Goal: Communication & Community: Answer question/provide support

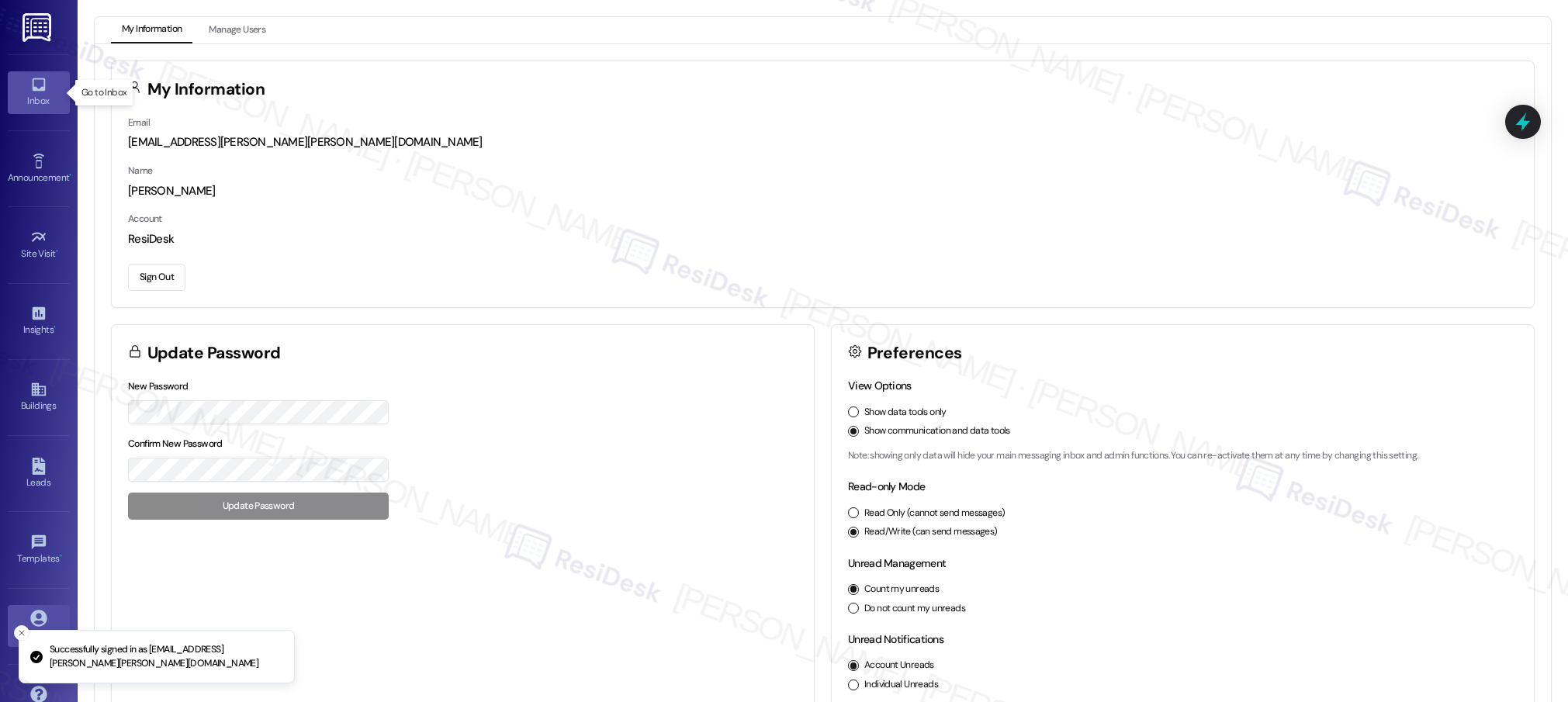
click at [37, 87] on icon at bounding box center [38, 84] width 17 height 17
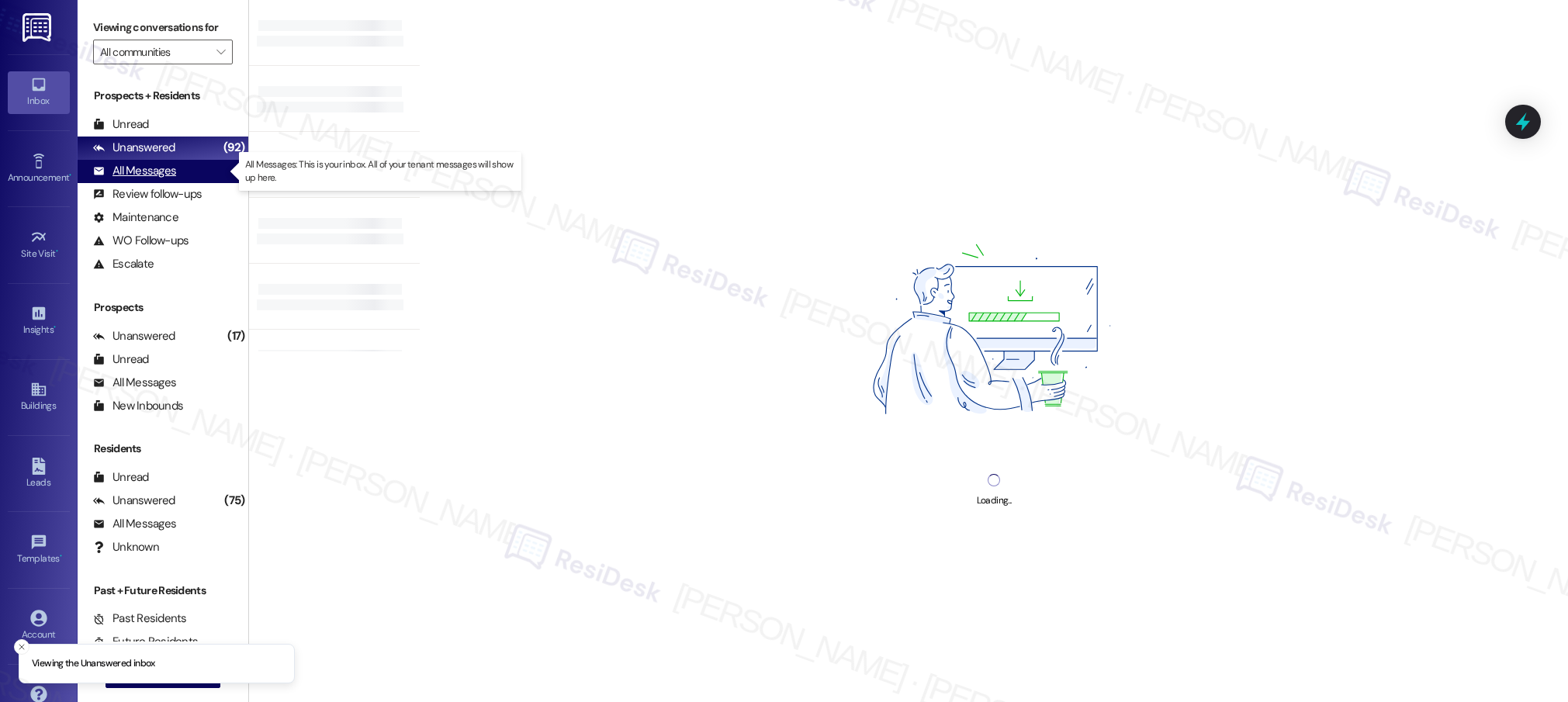
click at [145, 168] on div "All Messages" at bounding box center [135, 171] width 83 height 16
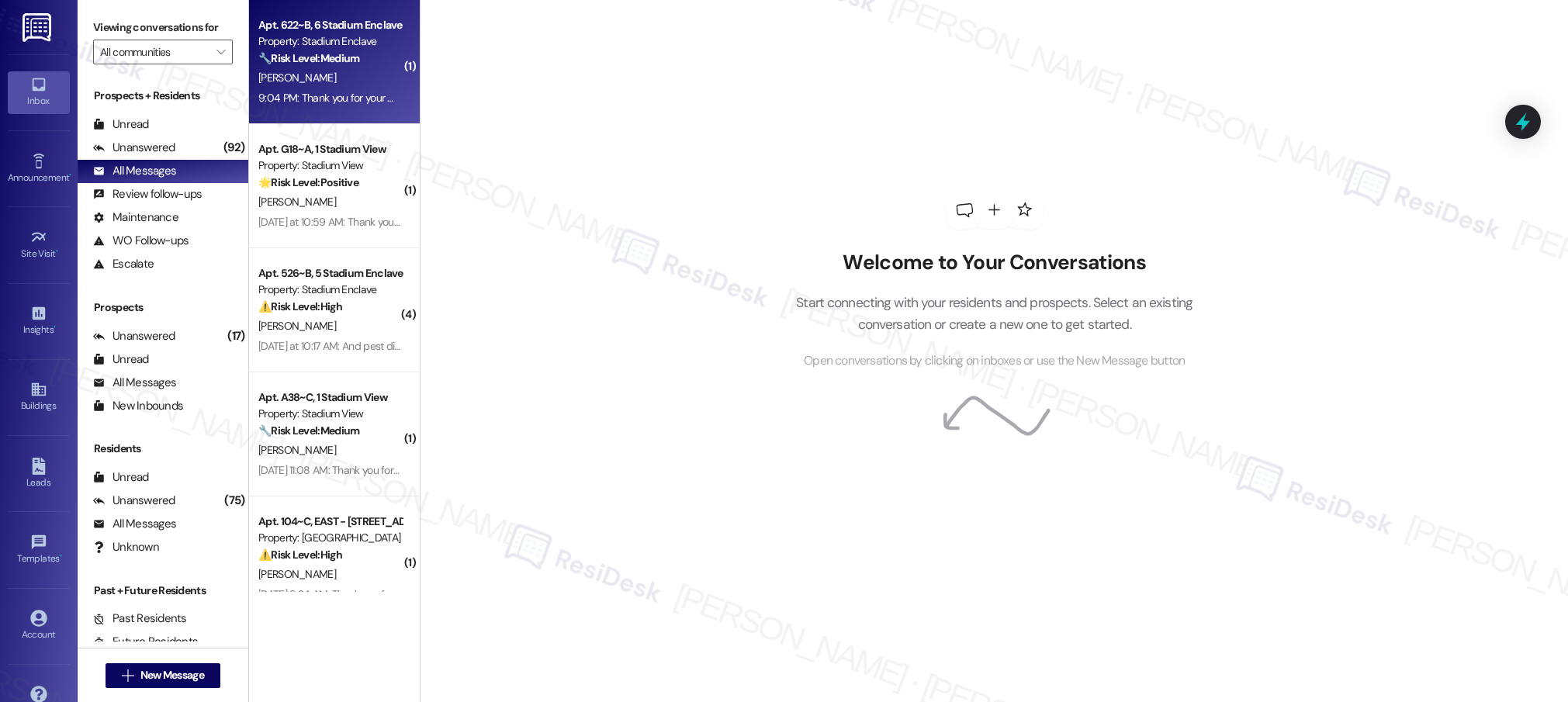
click at [274, 64] on strong "🔧 Risk Level: Medium" at bounding box center [308, 58] width 101 height 14
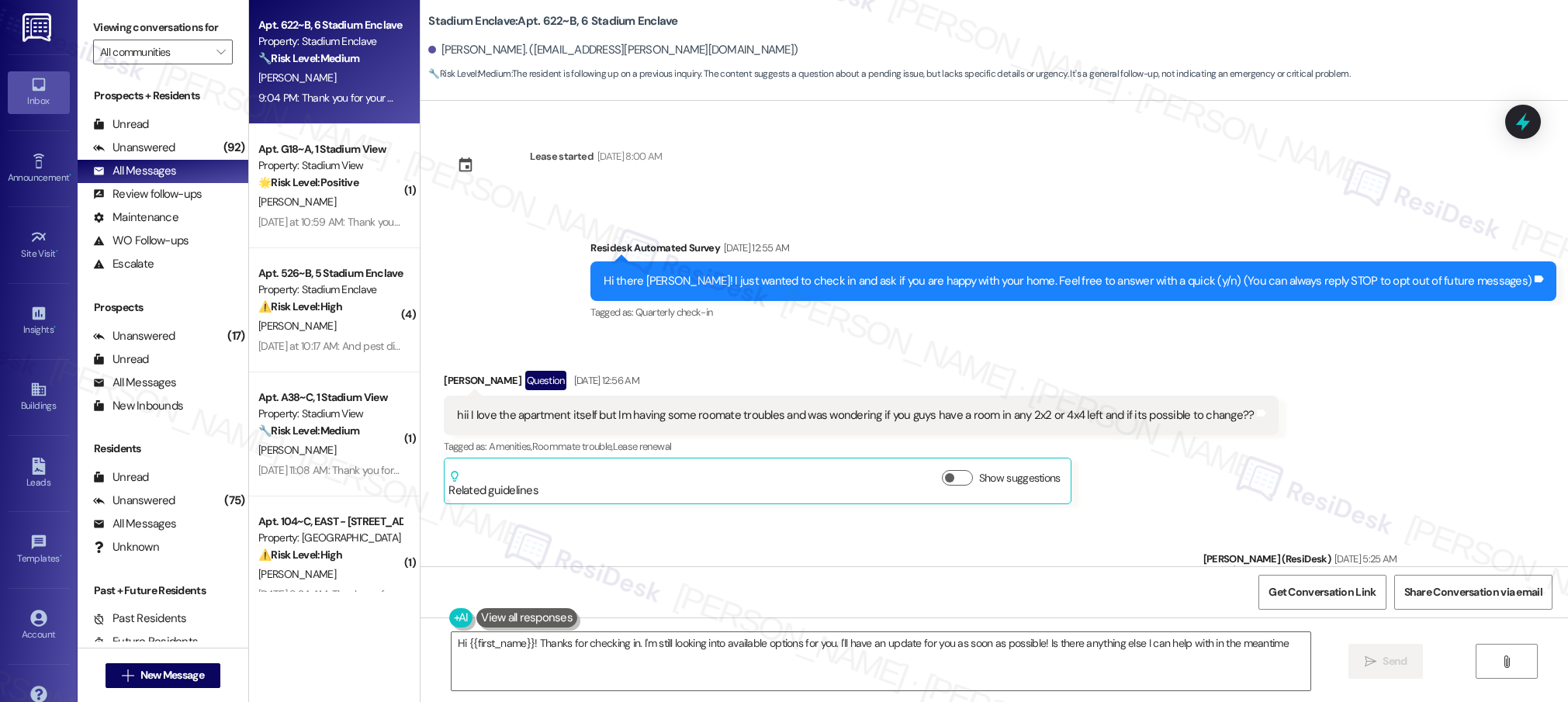
type textarea "Hi {{first_name}}! Thanks for checking in. I'm still looking into available opt…"
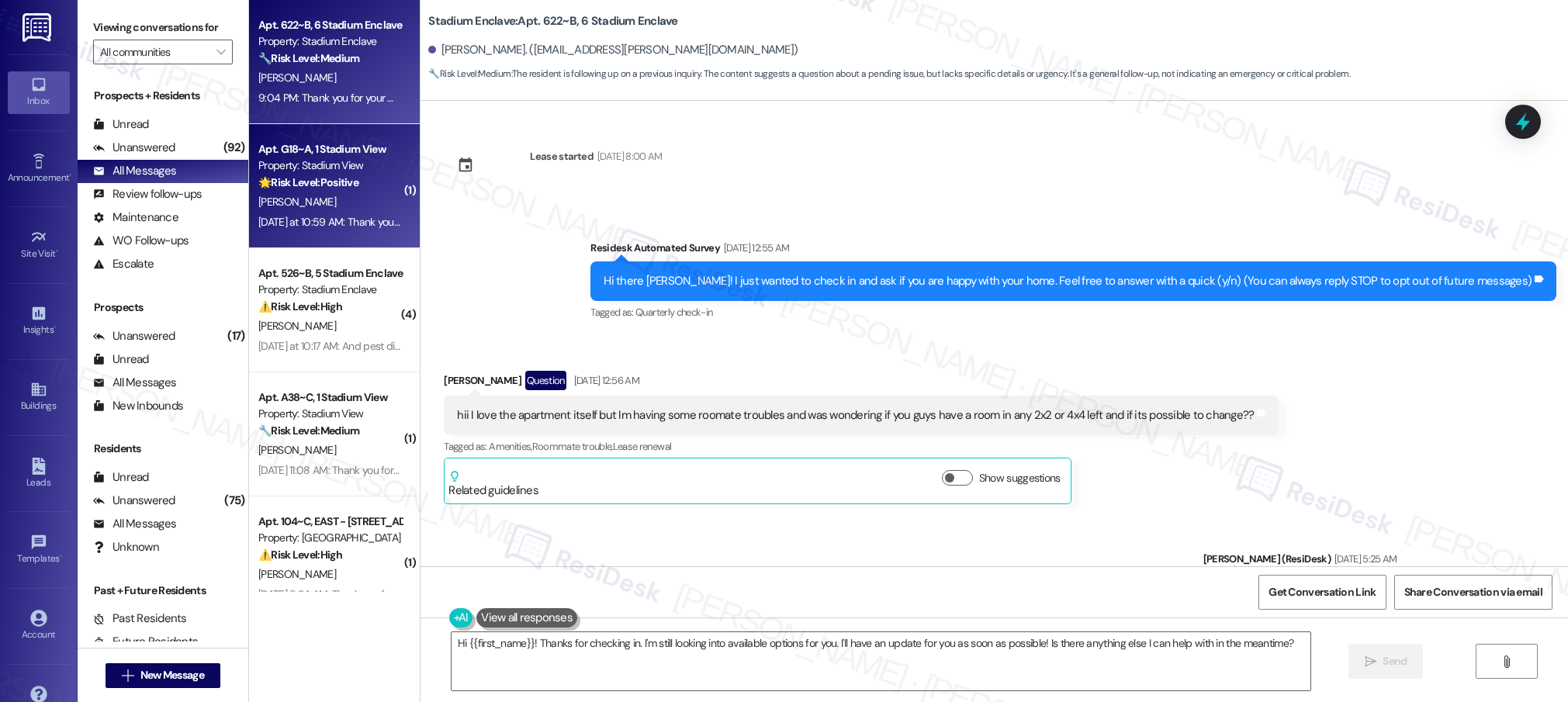
click at [328, 190] on div "🌟 Risk Level: Positive The resident responded positively to a check-in regardin…" at bounding box center [330, 183] width 144 height 16
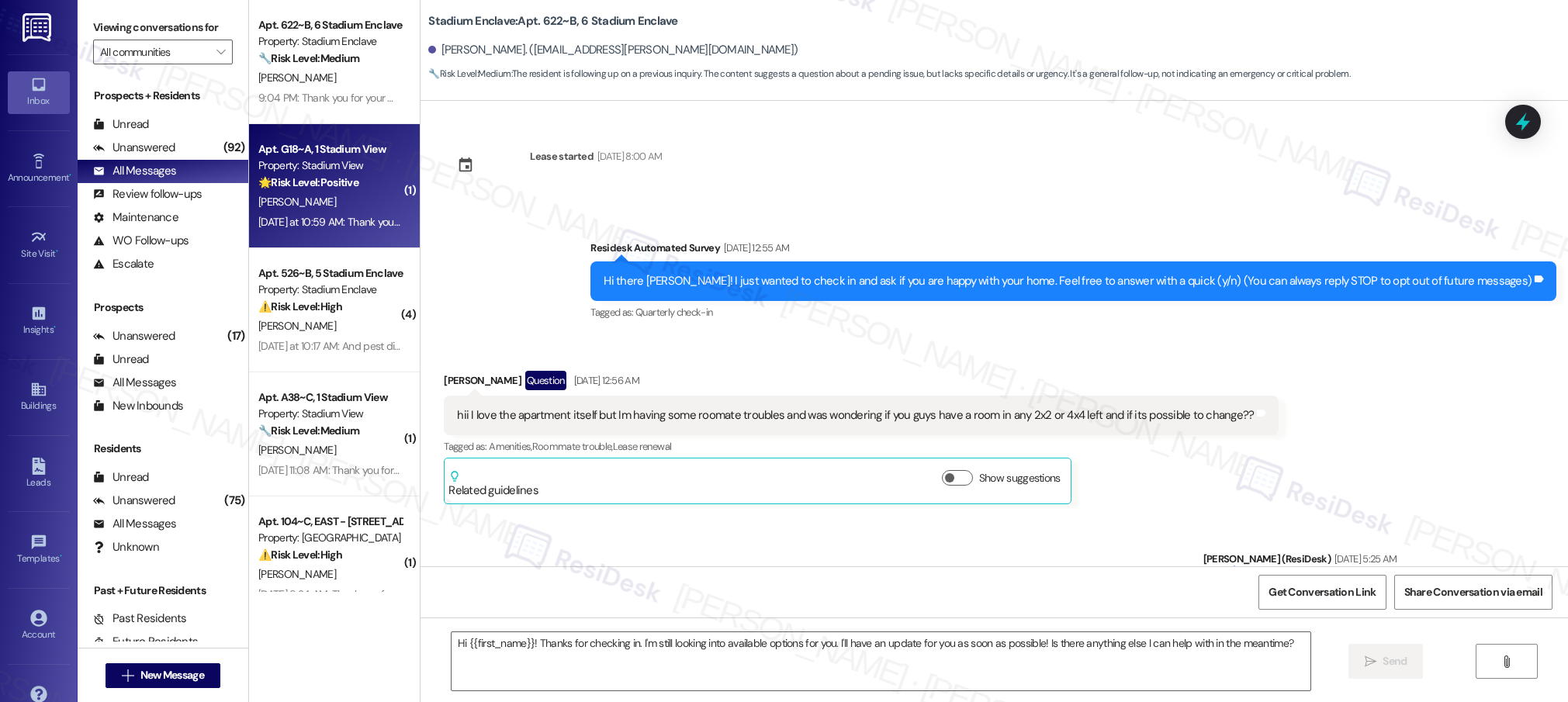
type textarea "Fetching suggested responses. Please feel free to read through the conversation…"
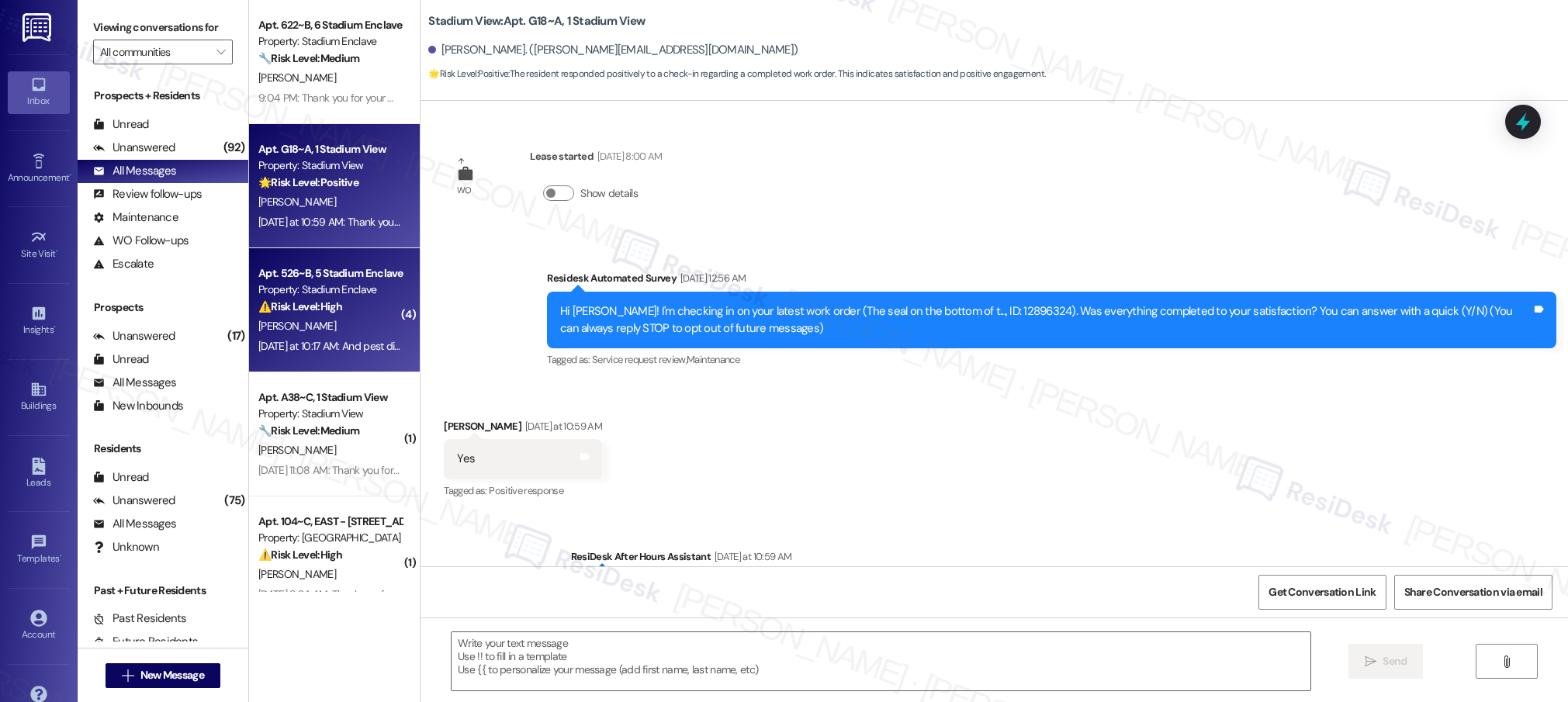
click at [354, 312] on div "⚠️ Risk Level: High The resident reports a bug infestation and that pest contro…" at bounding box center [330, 306] width 144 height 16
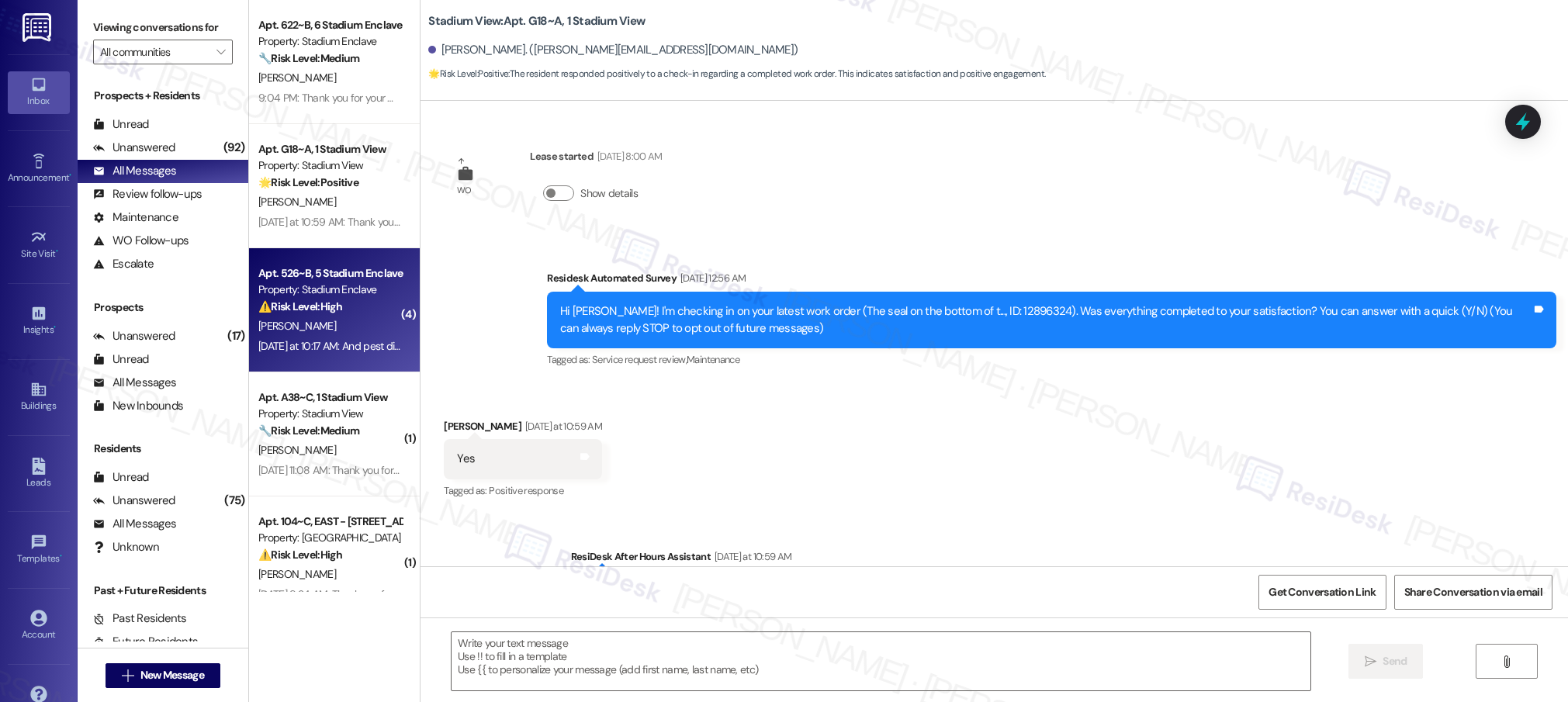
type textarea "Fetching suggested responses. Please feel free to read through the conversation…"
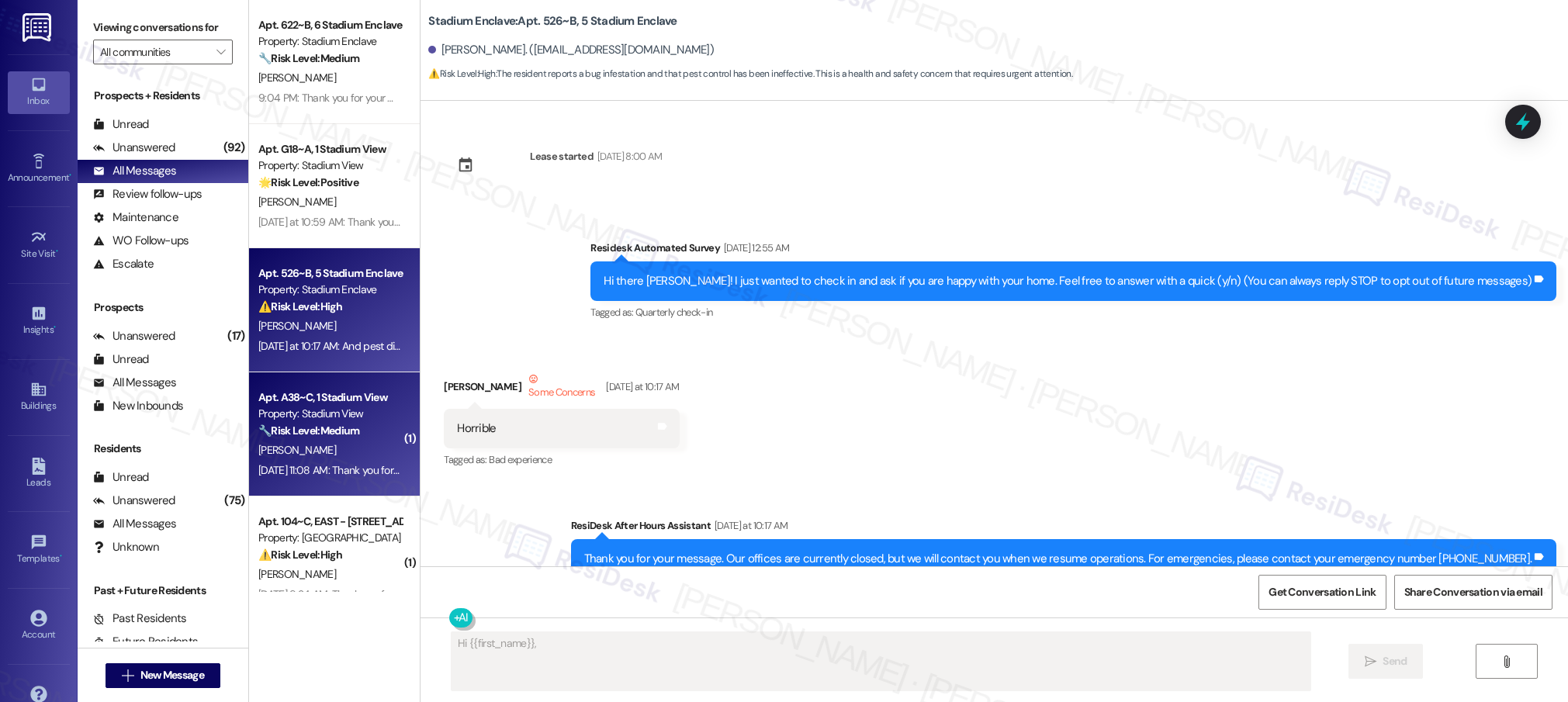
click at [324, 420] on div "Property: Stadium View" at bounding box center [330, 414] width 144 height 16
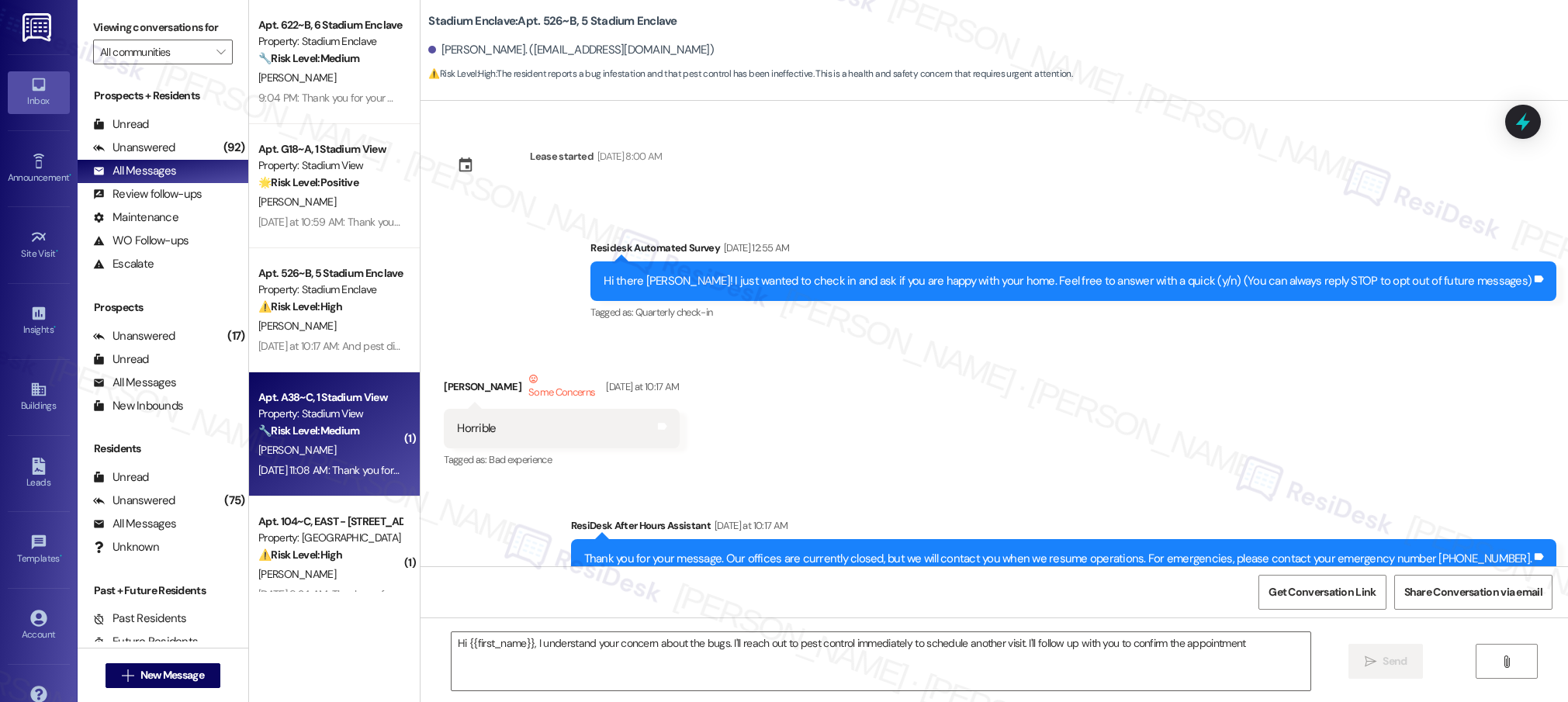
type textarea "Hi {{first_name}}, I understand your concern about the bugs. I'll reach out to …"
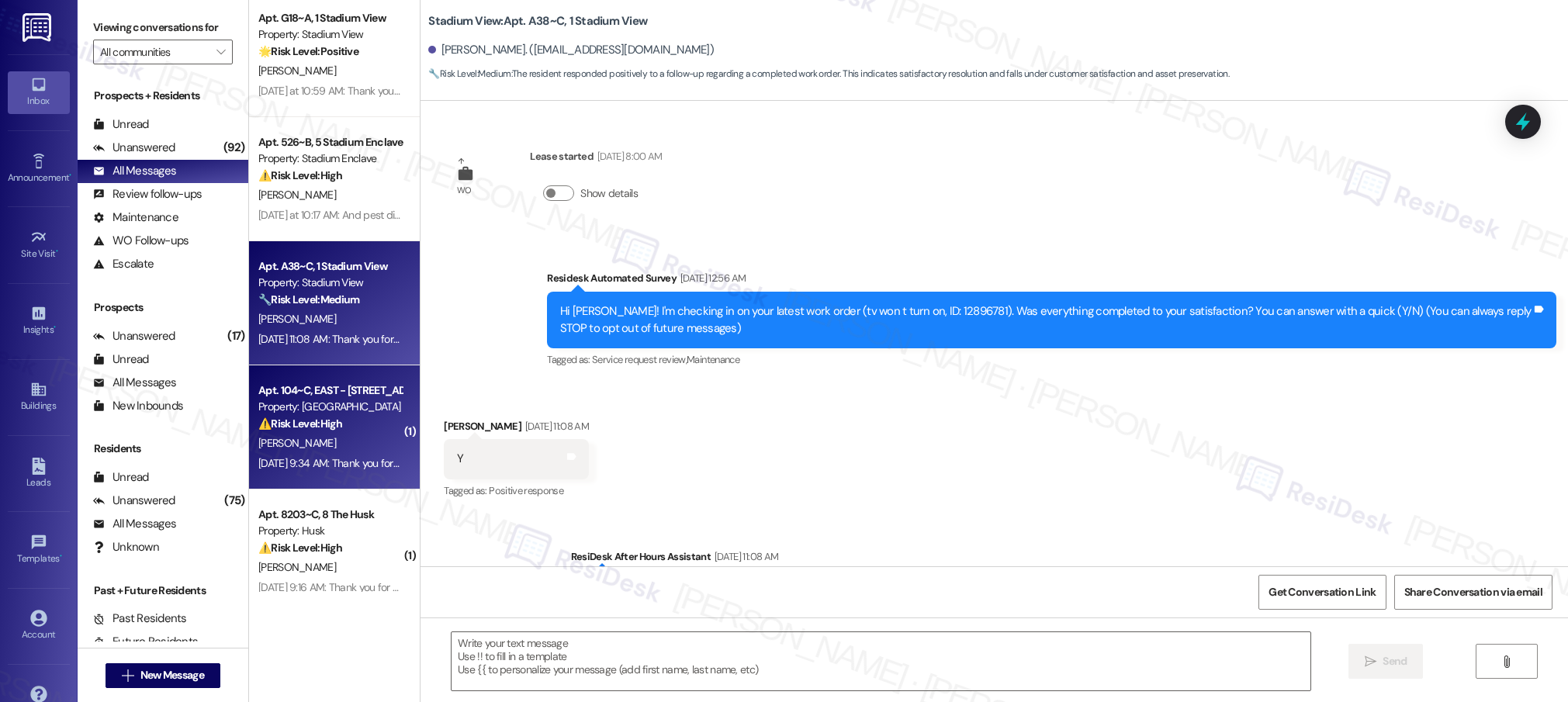
click at [327, 440] on div "Apt. 622~B, 6 Stadium Enclave Property: Stadium Enclave 🔧 Risk Level: Medium Th…" at bounding box center [334, 296] width 171 height 592
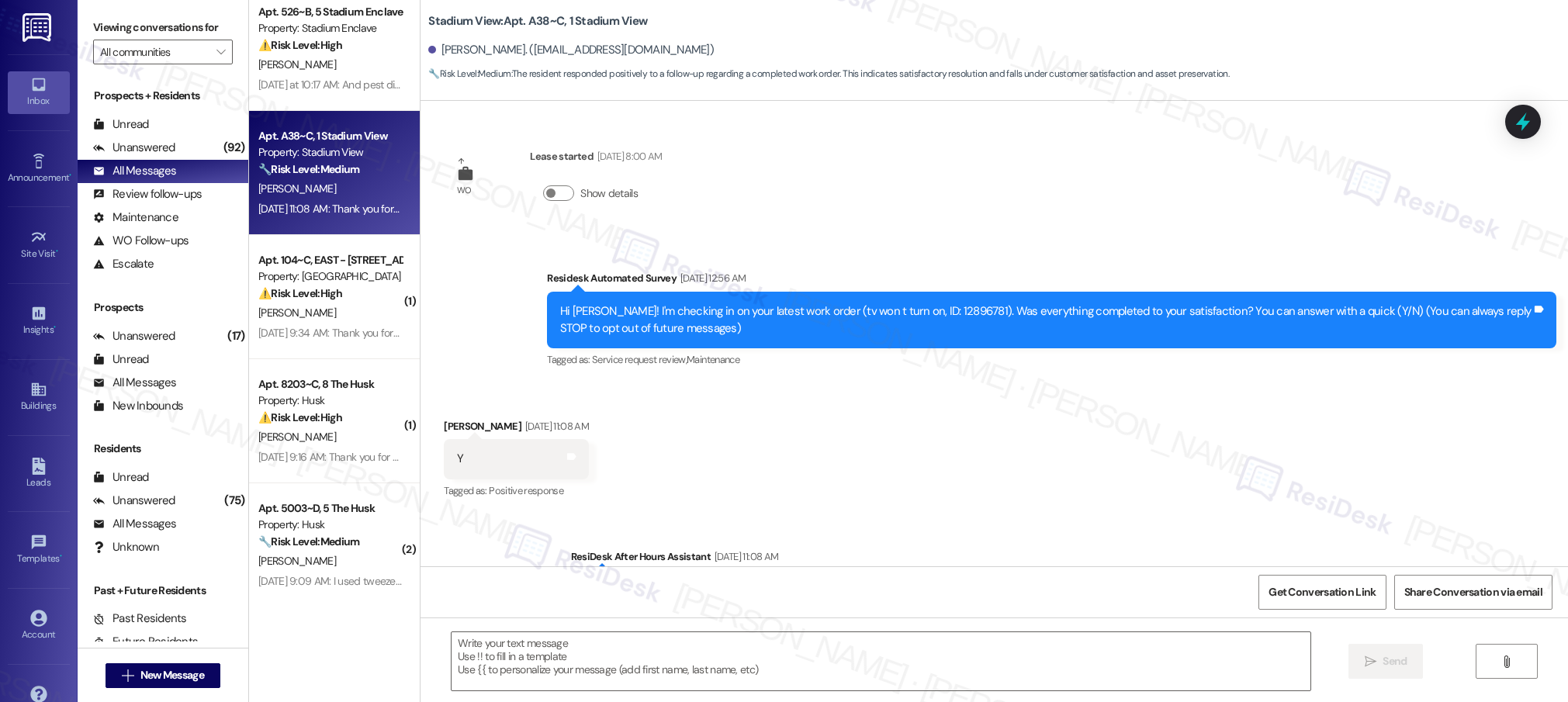
scroll to position [271, 0]
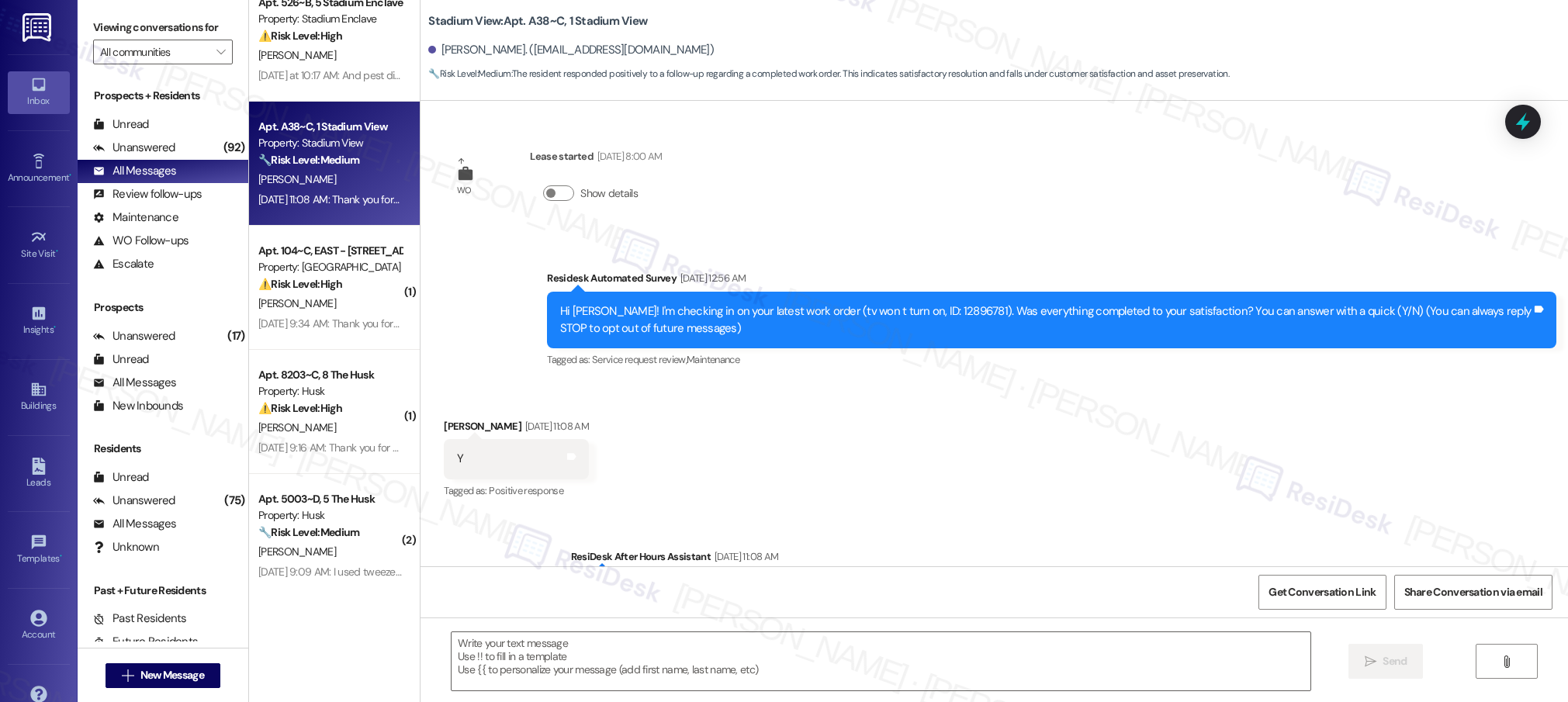
click at [328, 311] on div "Apt. G18~A, 1 Stadium View Property: Stadium View 🌟 Risk Level: Positive The re…" at bounding box center [334, 296] width 171 height 592
click at [328, 311] on div "[PERSON_NAME]" at bounding box center [329, 304] width 146 height 20
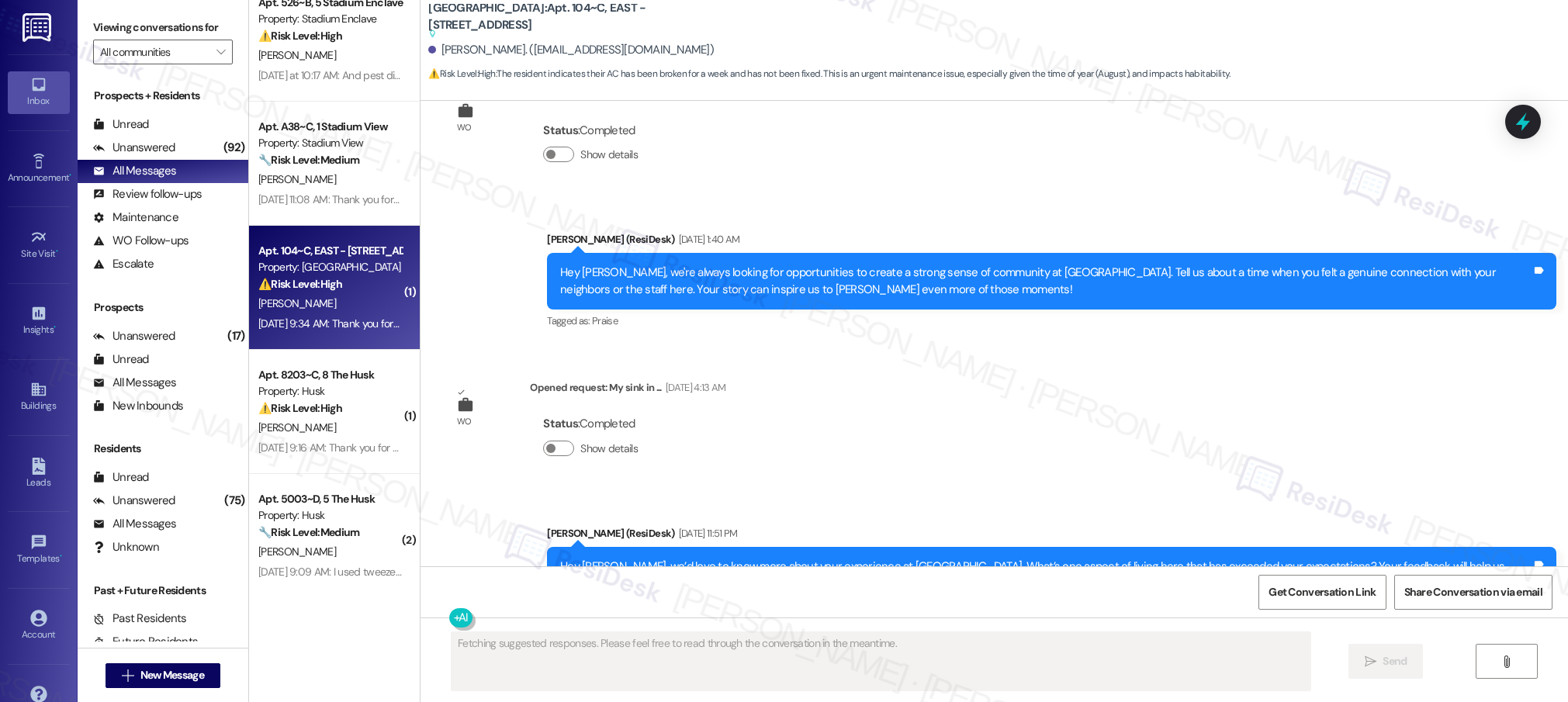
scroll to position [0, 0]
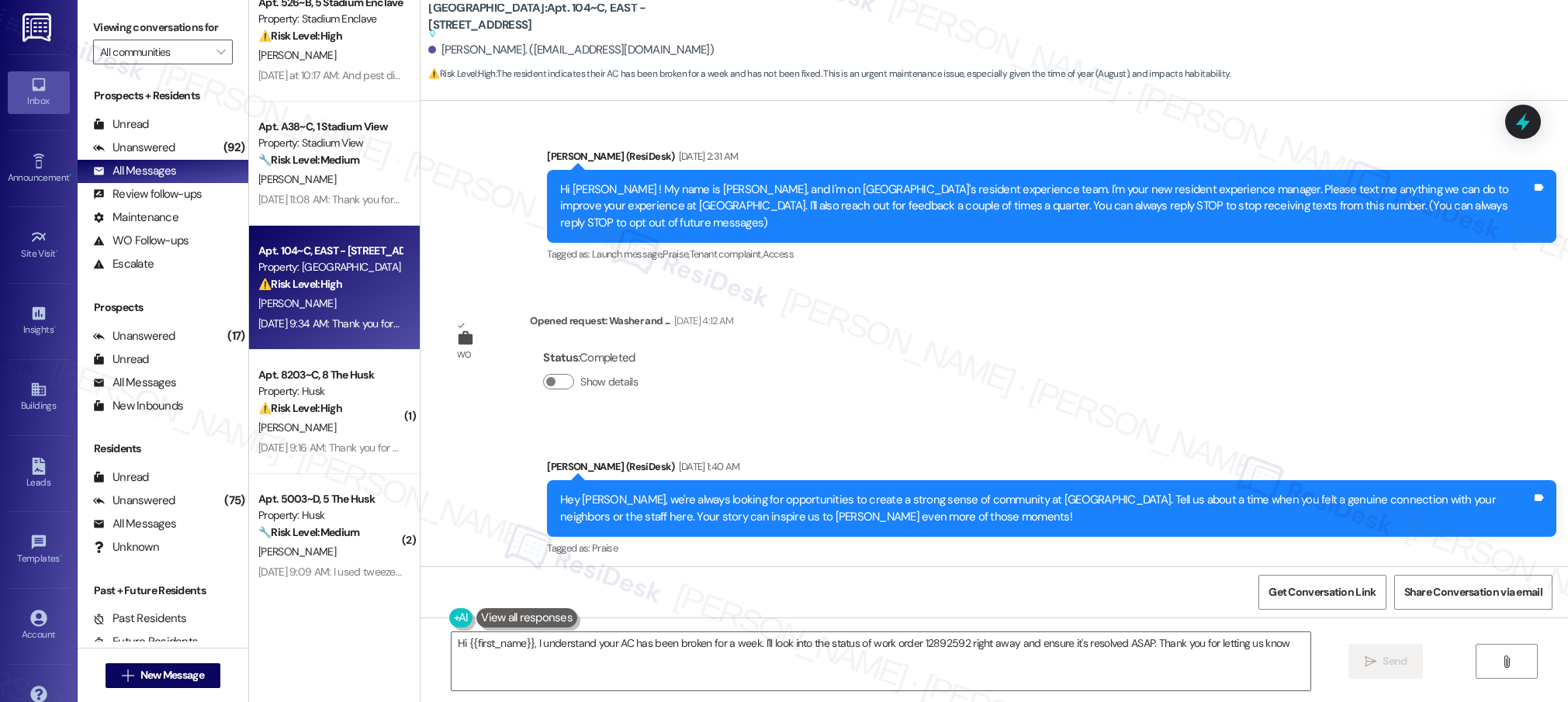
type textarea "Hi {{first_name}}, I understand your AC has been broken for a week. I'll look i…"
click at [804, 195] on div "Hi [PERSON_NAME] ! My name is [PERSON_NAME], and I'm on [GEOGRAPHIC_DATA]'s res…" at bounding box center [1046, 206] width 971 height 50
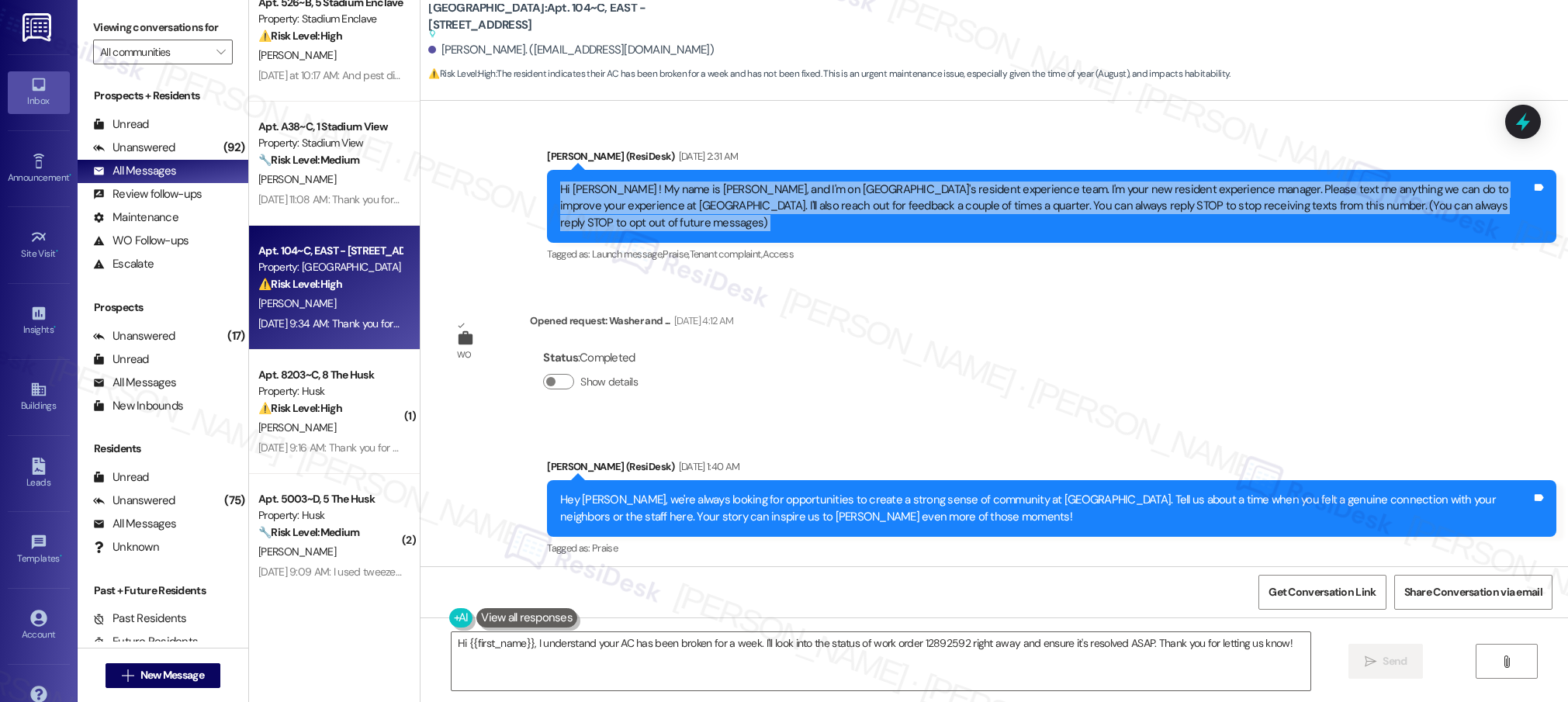
click at [804, 195] on div "Hi [PERSON_NAME] ! My name is [PERSON_NAME], and I'm on [GEOGRAPHIC_DATA]'s res…" at bounding box center [1046, 206] width 971 height 50
click at [723, 669] on textarea "Hi {{first_name}}, I understand your AC has been broken for a week. I'll look i…" at bounding box center [880, 661] width 859 height 58
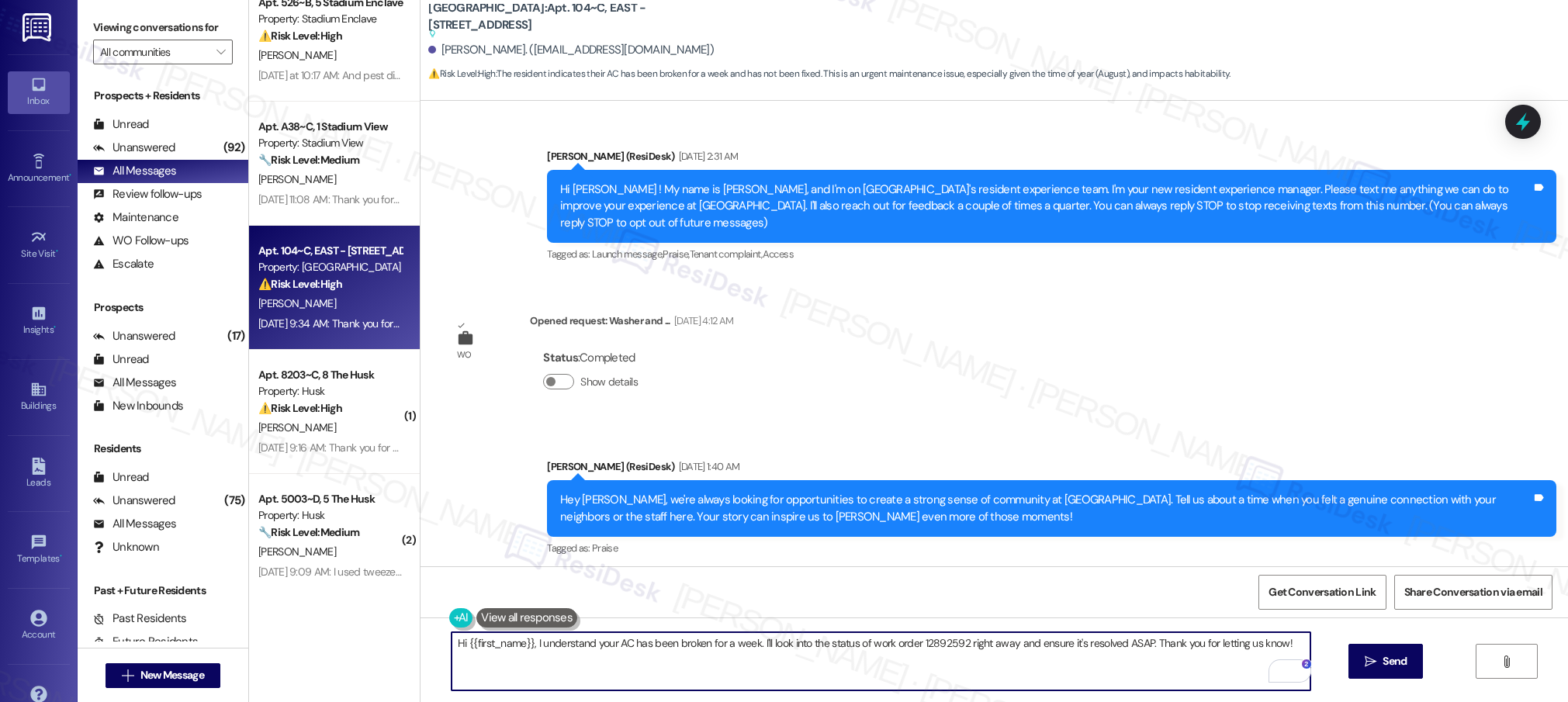
drag, startPoint x: 525, startPoint y: 642, endPoint x: 458, endPoint y: 642, distance: 67.0
click at [458, 642] on textarea "Hi {{first_name}}, I understand your AC has been broken for a week. I'll look i…" at bounding box center [880, 661] width 859 height 58
click at [701, 676] on textarea "Hi {{first_name}}, I understand your AC has been broken for a week. I'll look i…" at bounding box center [880, 661] width 859 height 58
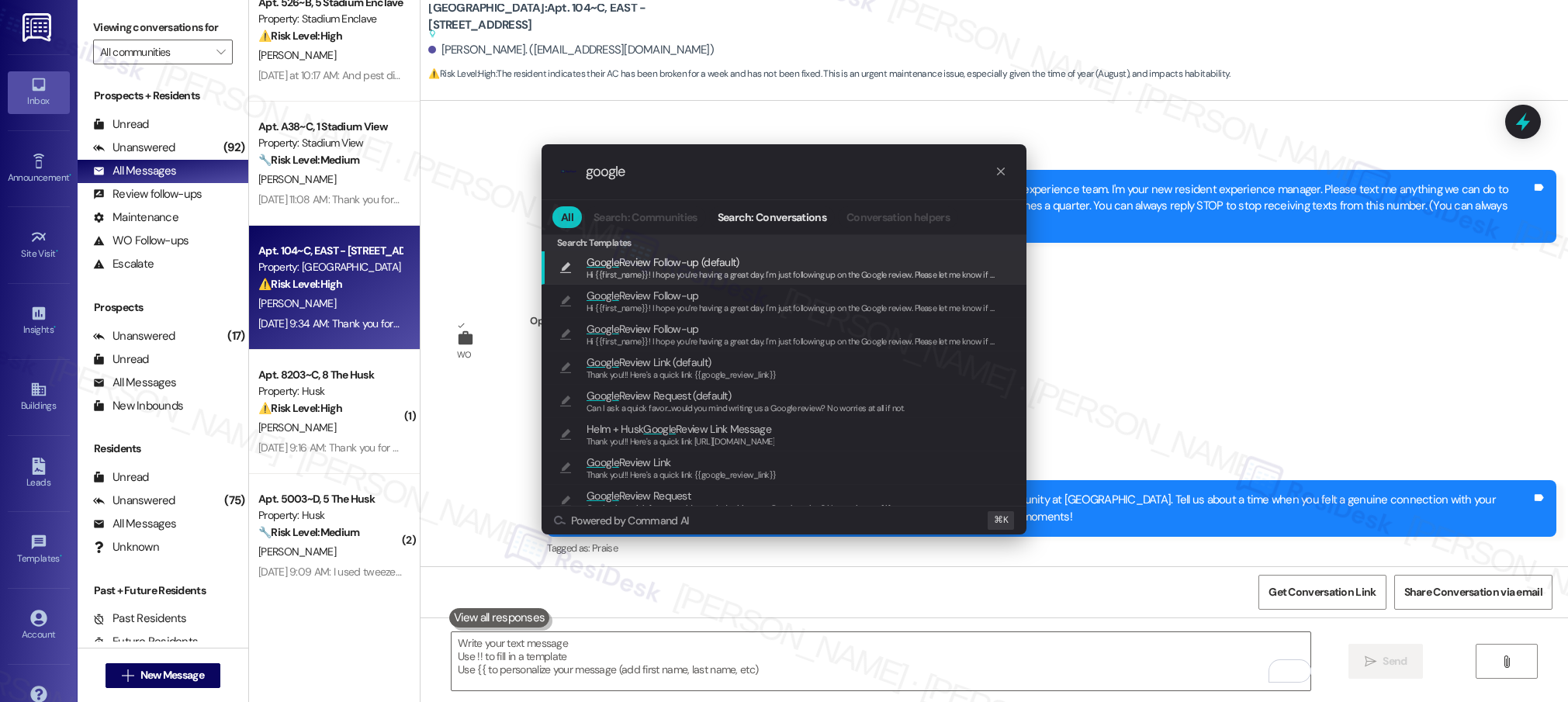
click at [661, 175] on input "google" at bounding box center [791, 172] width 409 height 16
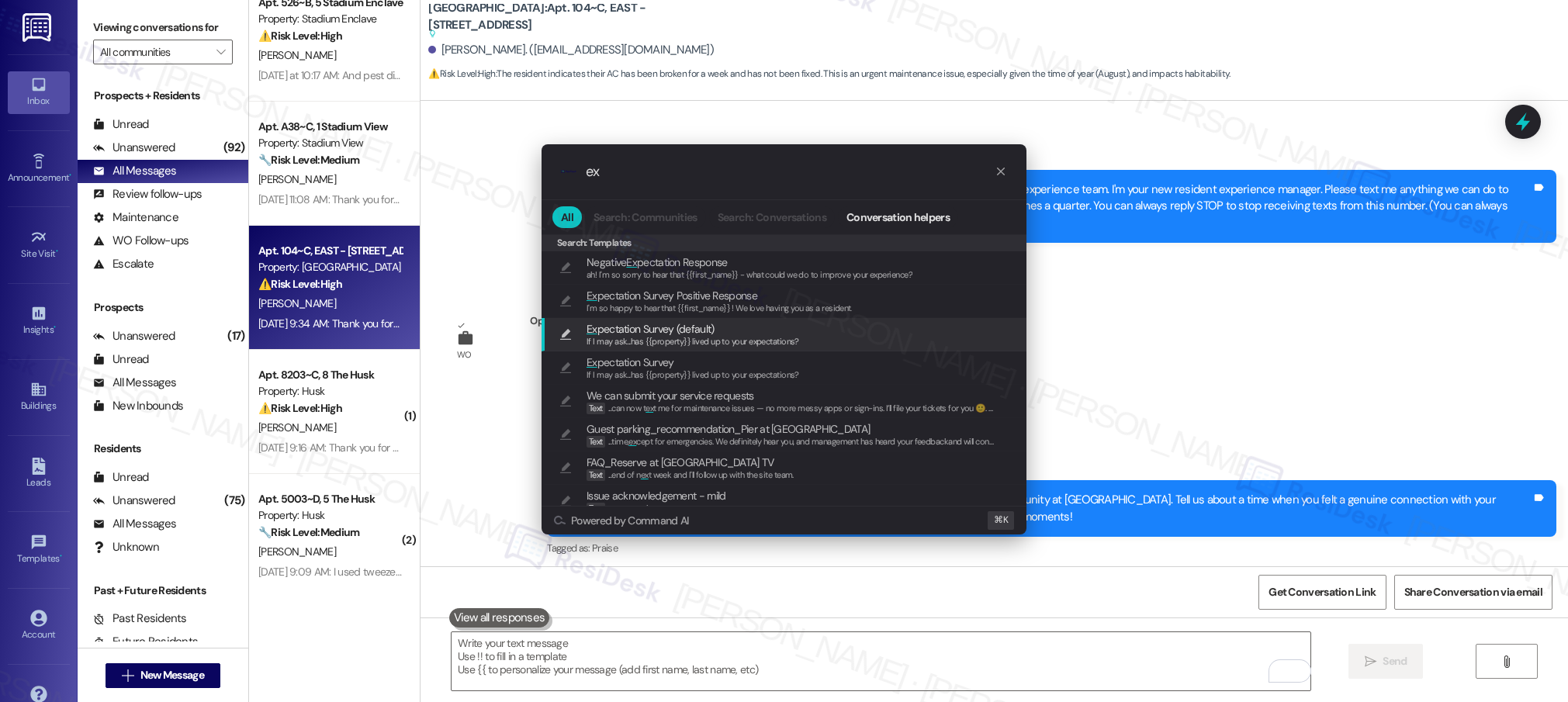
type input "ex"
click at [690, 345] on span "If I may ask...has {{property}} lived up to your expectations?" at bounding box center [693, 341] width 213 height 11
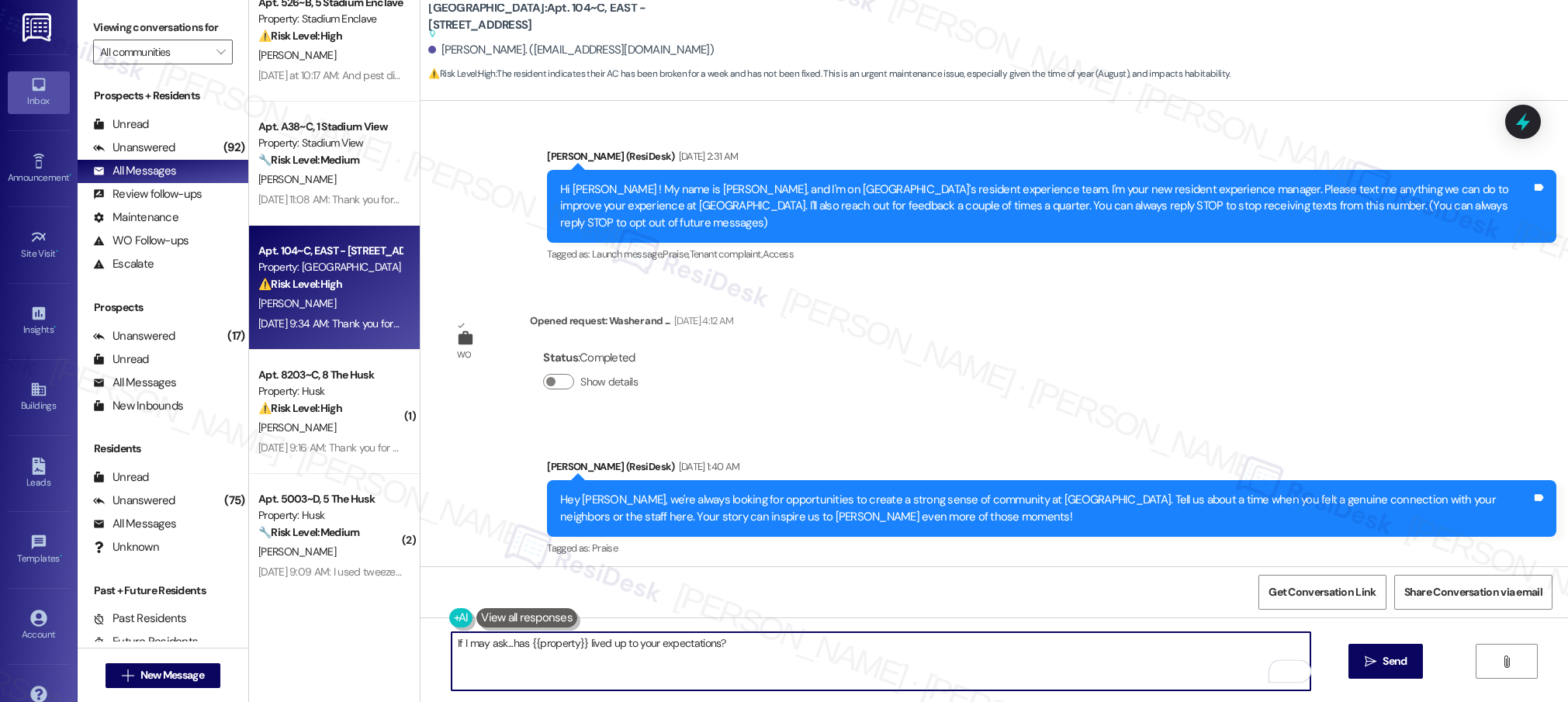
click at [782, 677] on textarea "If I may ask...has {{property}} lived up to your expectations?" at bounding box center [880, 661] width 859 height 58
paste textarea "{{first_name}},"
click at [679, 204] on div "Hi [PERSON_NAME] ! My name is [PERSON_NAME], and I'm on [GEOGRAPHIC_DATA]'s res…" at bounding box center [1046, 206] width 971 height 50
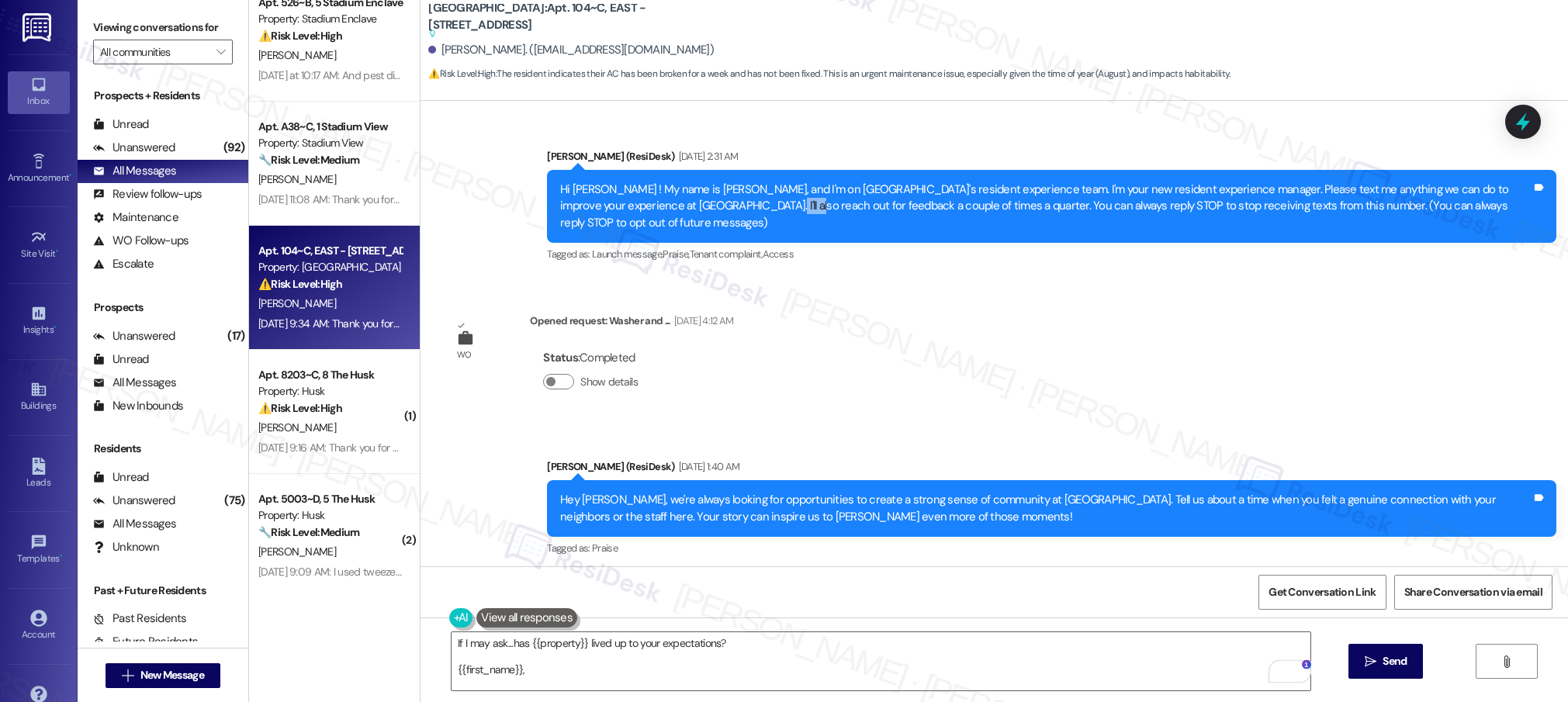
click at [679, 204] on div "Hi [PERSON_NAME] ! My name is [PERSON_NAME], and I'm on [GEOGRAPHIC_DATA]'s res…" at bounding box center [1046, 206] width 971 height 50
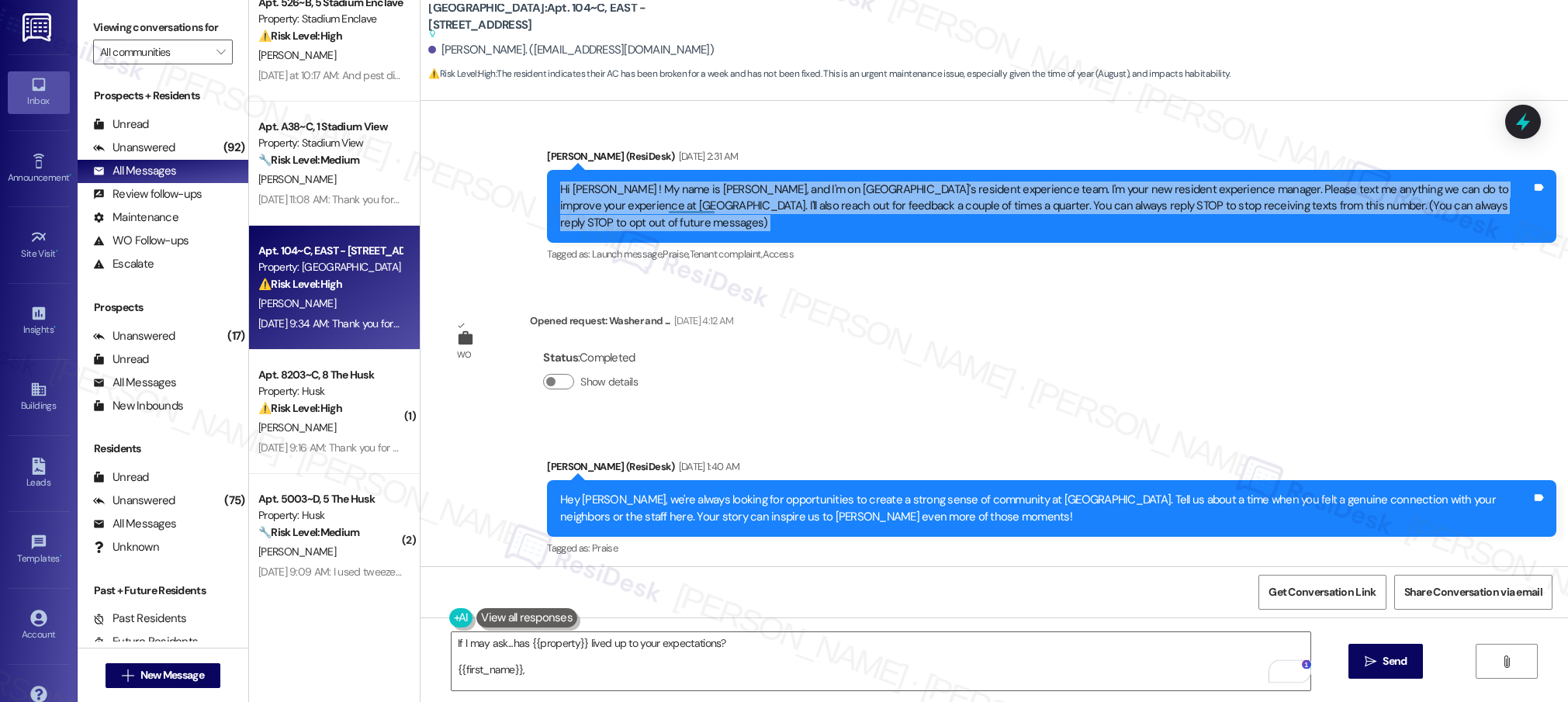
click at [679, 204] on div "Hi [PERSON_NAME] ! My name is [PERSON_NAME], and I'm on [GEOGRAPHIC_DATA]'s res…" at bounding box center [1046, 206] width 971 height 50
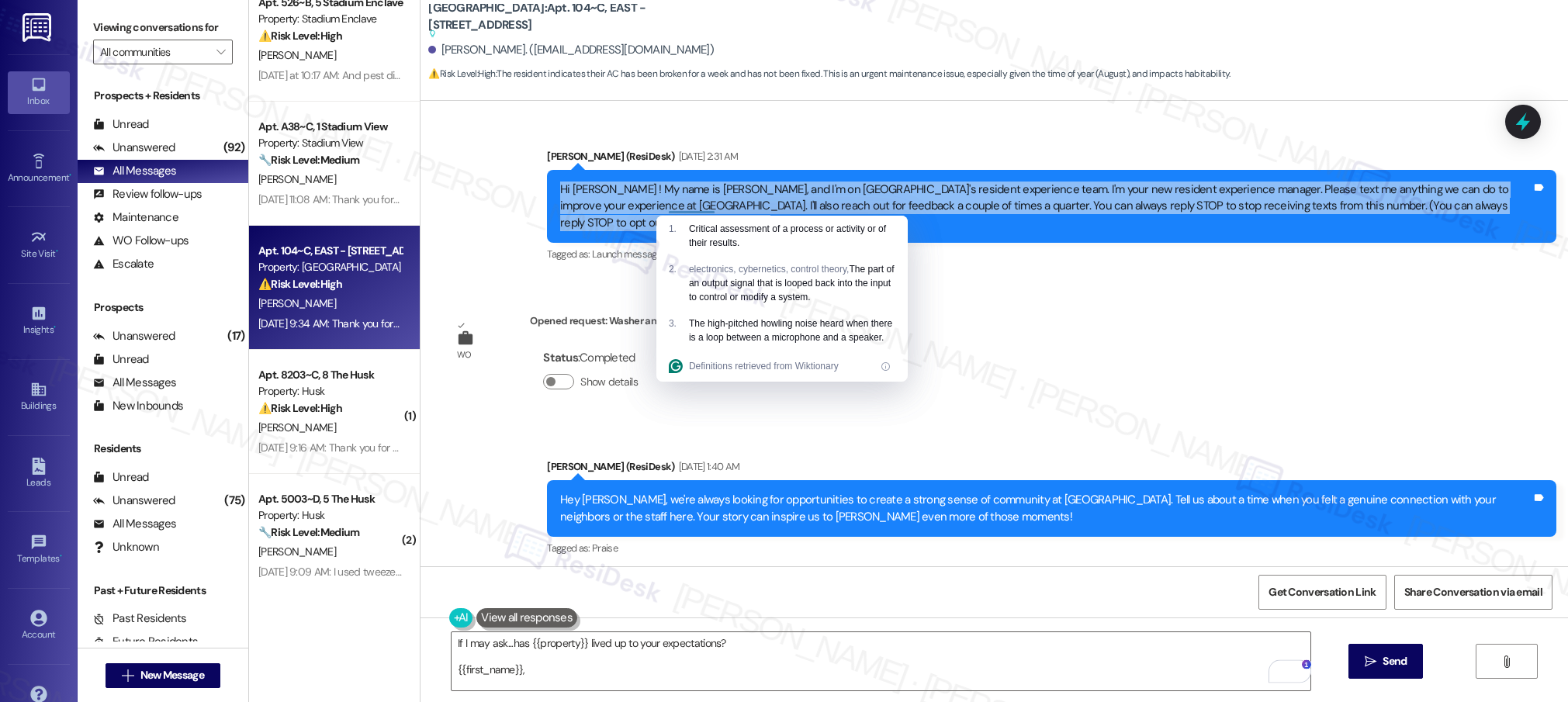
copy div "Hi [PERSON_NAME] ! My name is [PERSON_NAME], and I'm on [GEOGRAPHIC_DATA]'s res…"
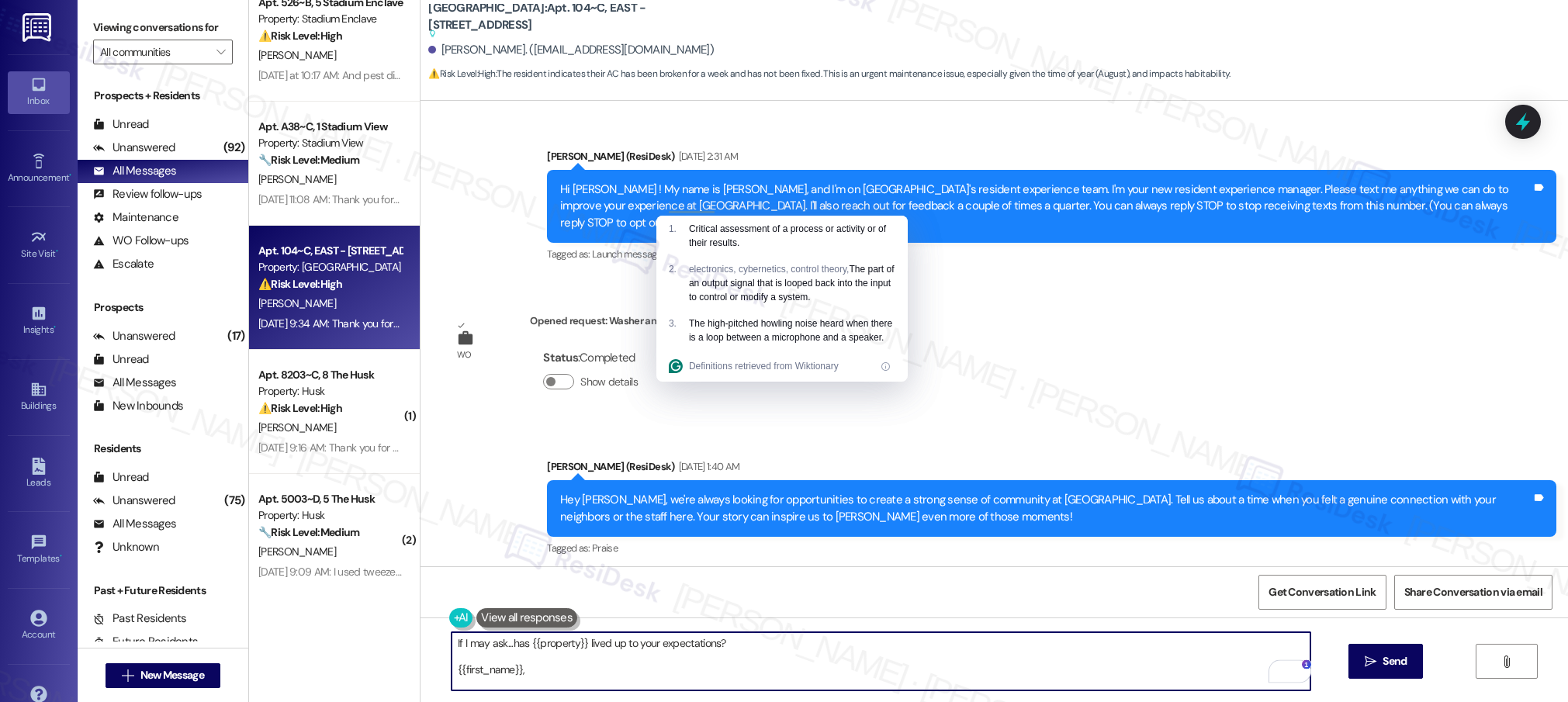
click at [593, 680] on textarea "If I may ask...has {{property}} lived up to your expectations? {{first_name}}," at bounding box center [880, 661] width 859 height 58
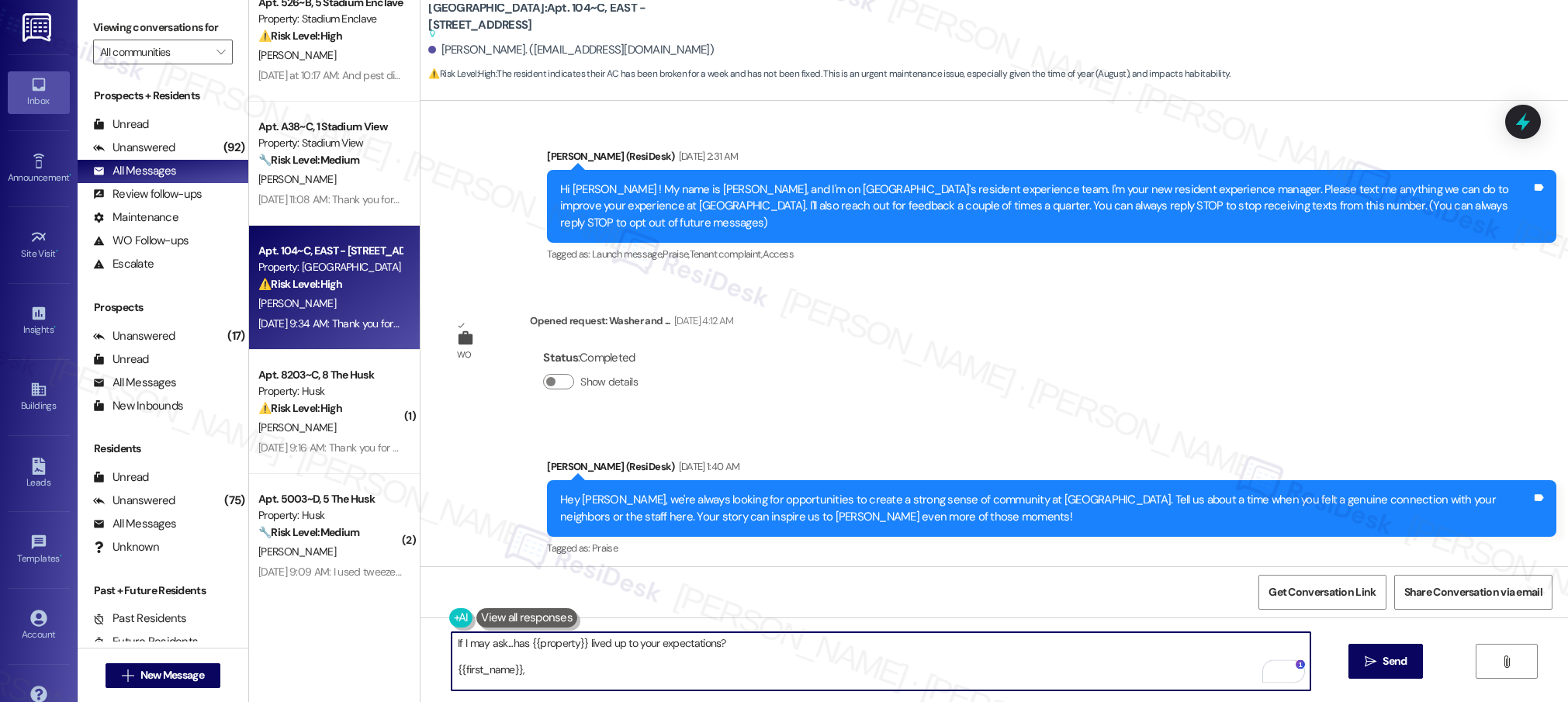
scroll to position [13, 0]
paste textarea "Hi [PERSON_NAME] ! My name is [PERSON_NAME], and I'm on [GEOGRAPHIC_DATA]'s res…"
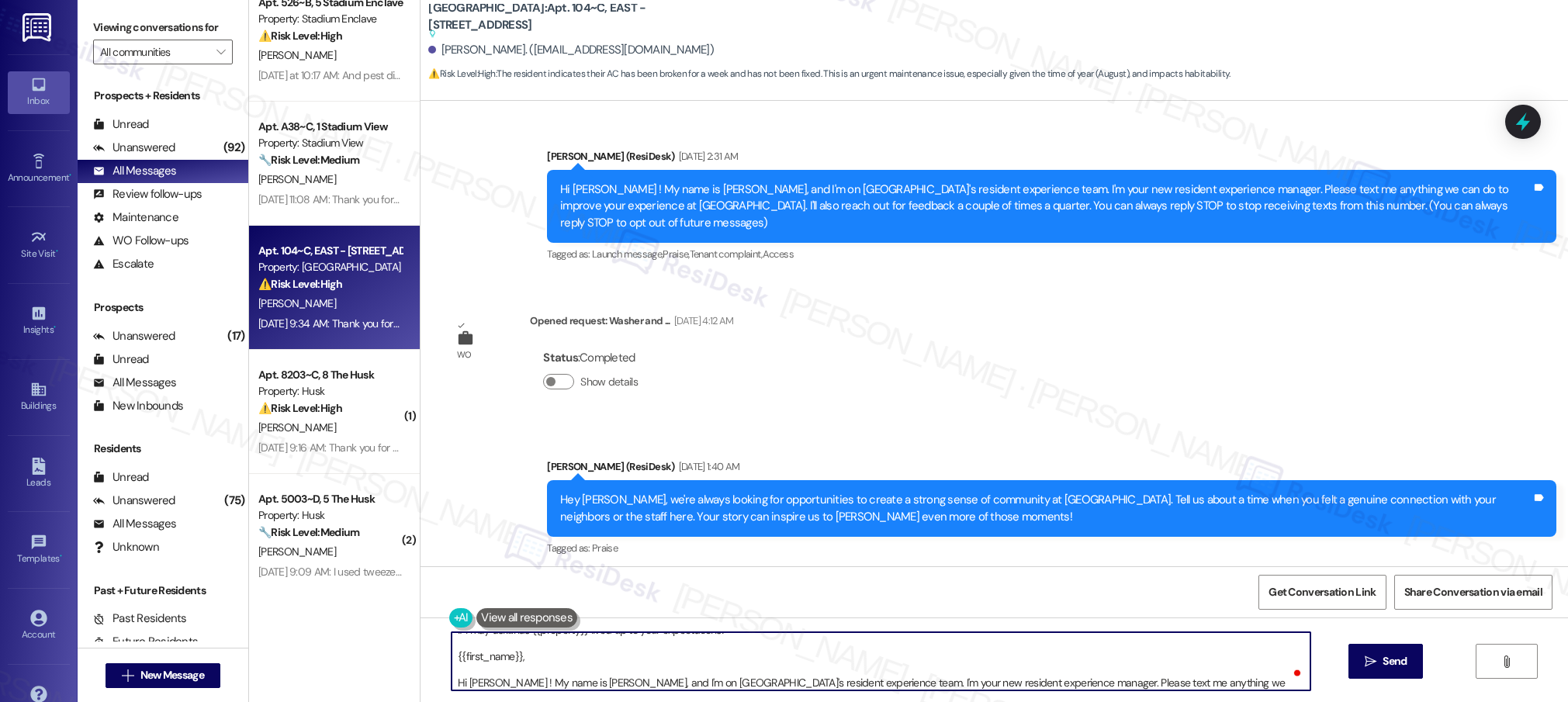
drag, startPoint x: 511, startPoint y: 656, endPoint x: 446, endPoint y: 656, distance: 65.0
click at [451, 656] on textarea "If I may ask...has {{property}} lived up to your expectations? {{first_name}}, …" at bounding box center [880, 661] width 859 height 58
drag, startPoint x: 483, startPoint y: 682, endPoint x: 458, endPoint y: 682, distance: 25.0
click at [458, 682] on textarea "If I may ask...has {{property}} lived up to your expectations? {{first_name}}, …" at bounding box center [880, 661] width 859 height 58
paste textarea "{{first_name}}"
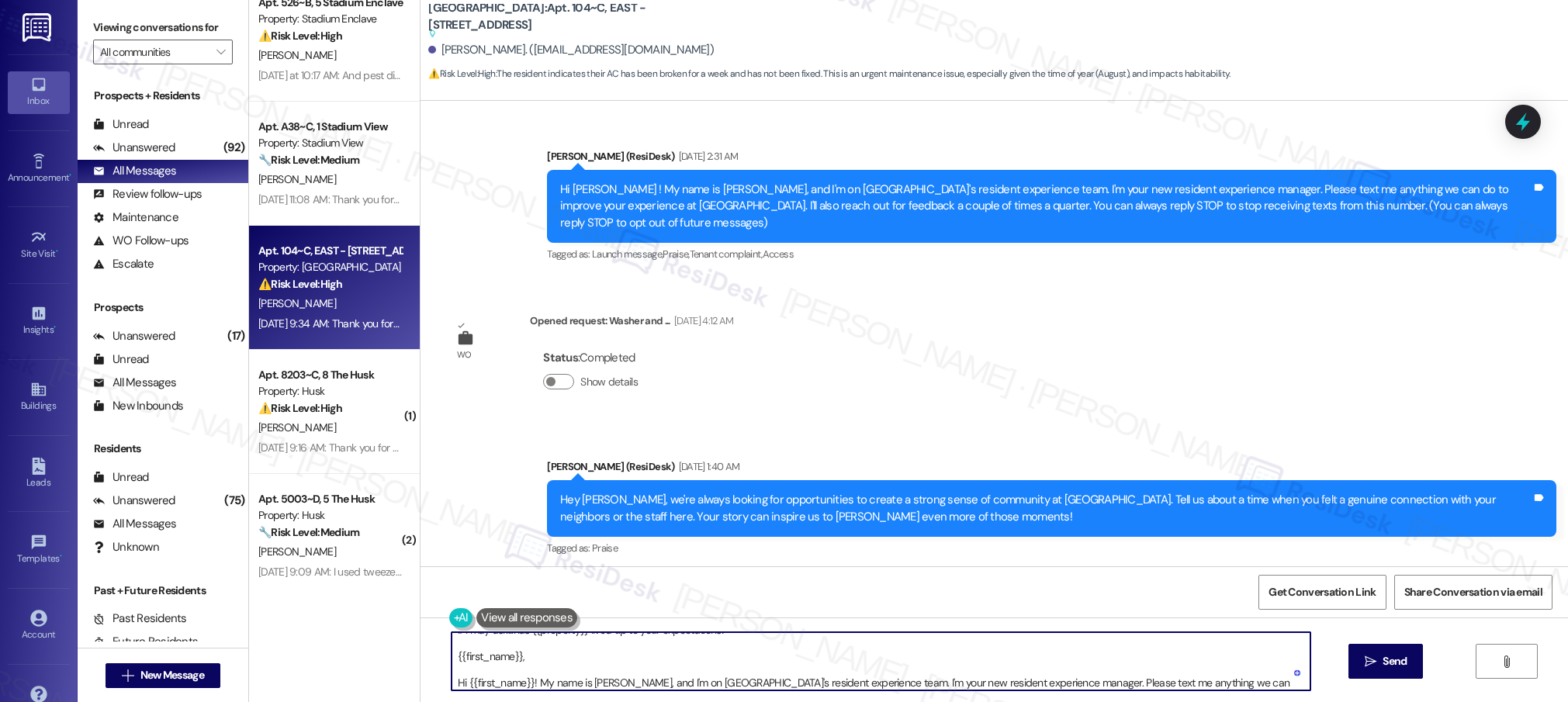
drag, startPoint x: 517, startPoint y: 659, endPoint x: 419, endPoint y: 660, distance: 98.0
click at [420, 660] on div "If I may ask...has {{property}} lived up to your expectations? {{first_name}}, …" at bounding box center [994, 675] width 1148 height 116
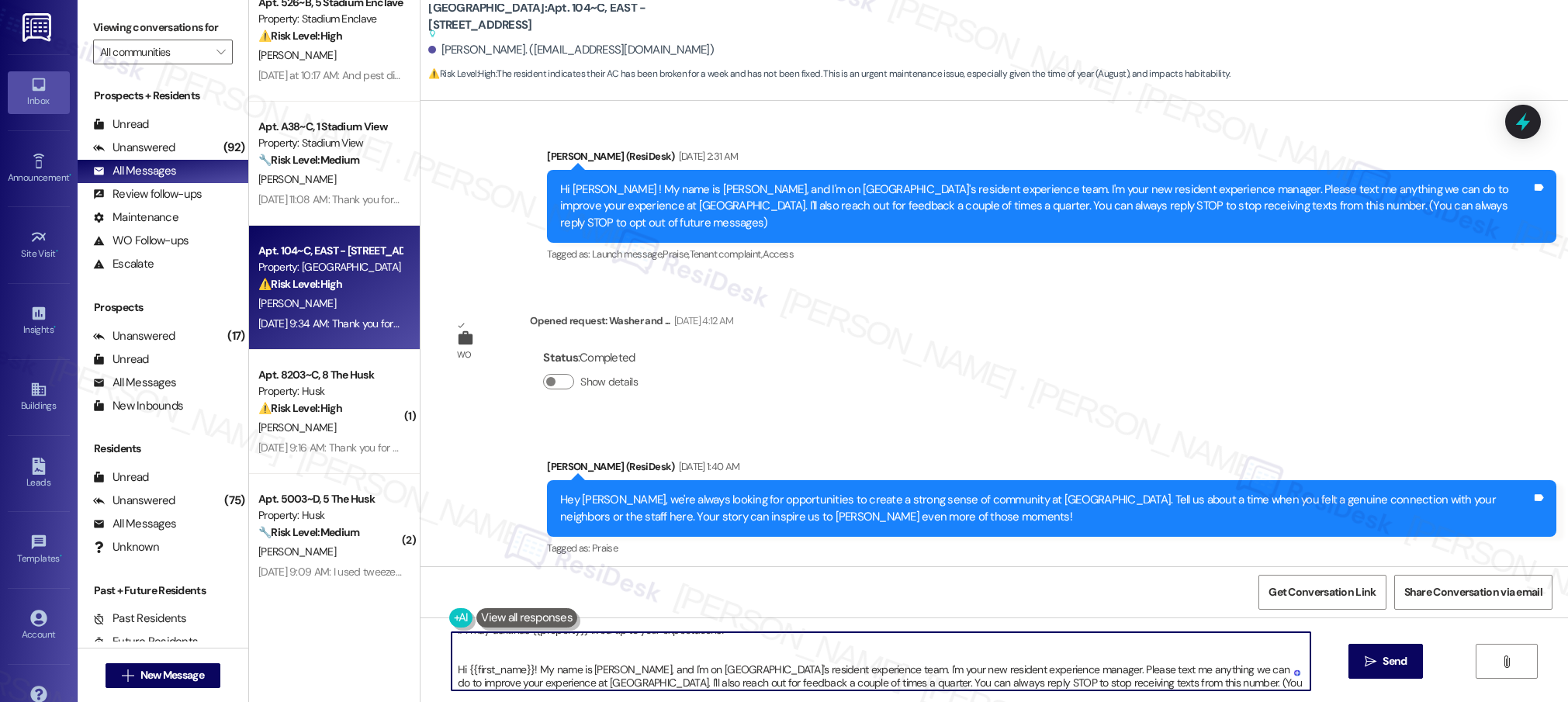
scroll to position [0, 0]
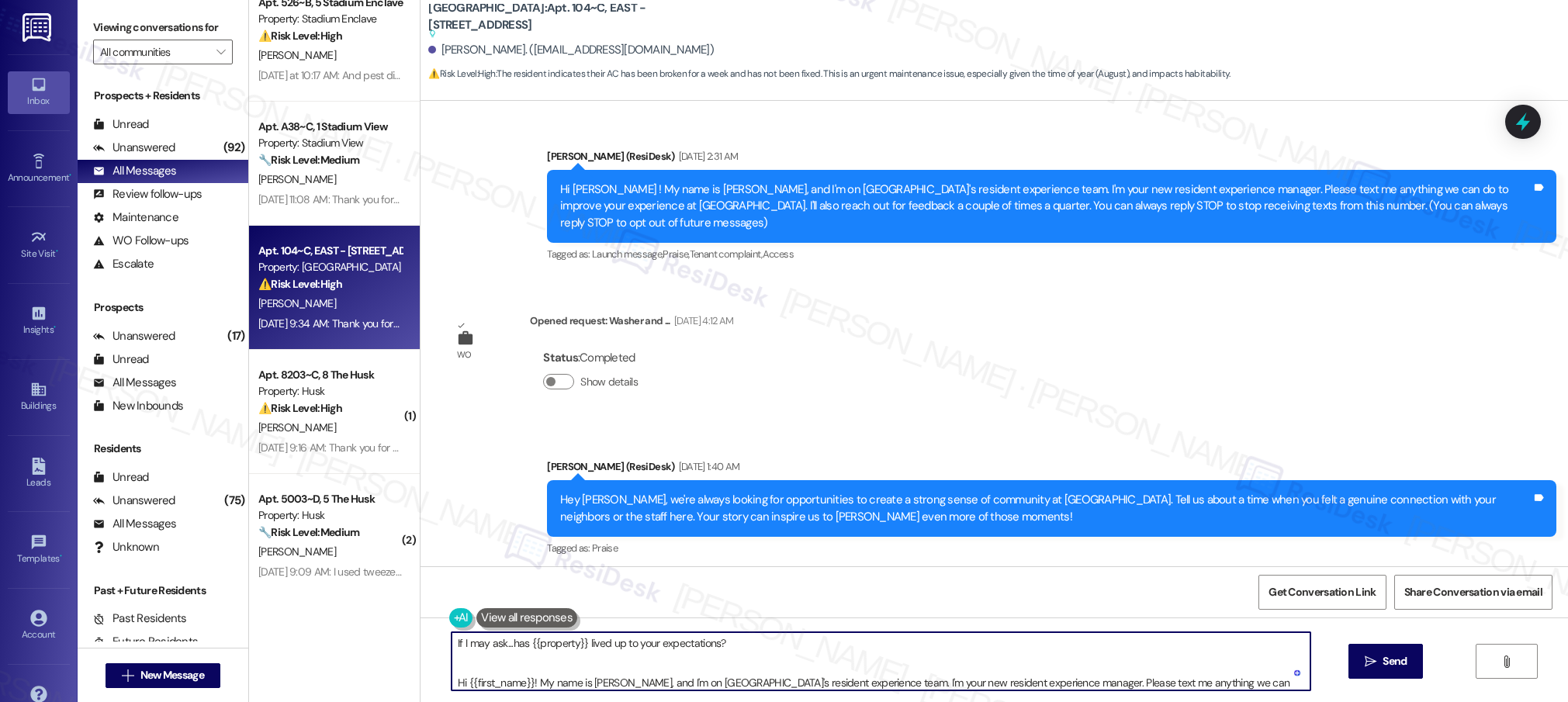
drag, startPoint x: 575, startPoint y: 640, endPoint x: 556, endPoint y: 648, distance: 20.6
click at [517, 643] on textarea "If I may ask...has {{property}} lived up to your expectations? Hi {{first_name}…" at bounding box center [880, 661] width 859 height 58
drag, startPoint x: 723, startPoint y: 682, endPoint x: 661, endPoint y: 681, distance: 62.0
click at [661, 681] on textarea "If I may ask...has {{property}} lived up to your expectations? Hi {{first_name}…" at bounding box center [880, 661] width 859 height 58
paste textarea "{{property}}"
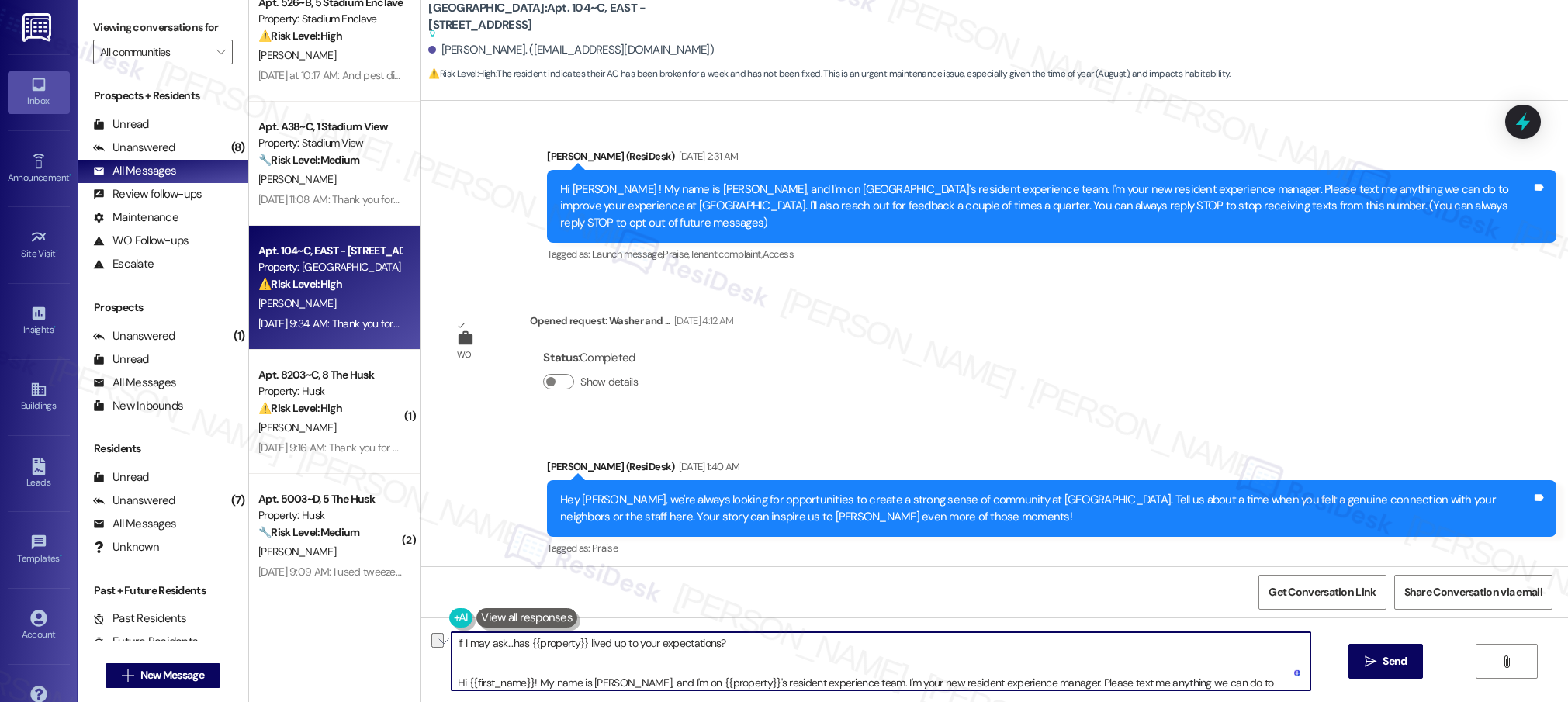
drag, startPoint x: 723, startPoint y: 645, endPoint x: 419, endPoint y: 649, distance: 304.0
click at [420, 649] on div "If I may ask...has {{property}} lived up to your expectations? Hi {{first_name}…" at bounding box center [994, 675] width 1148 height 116
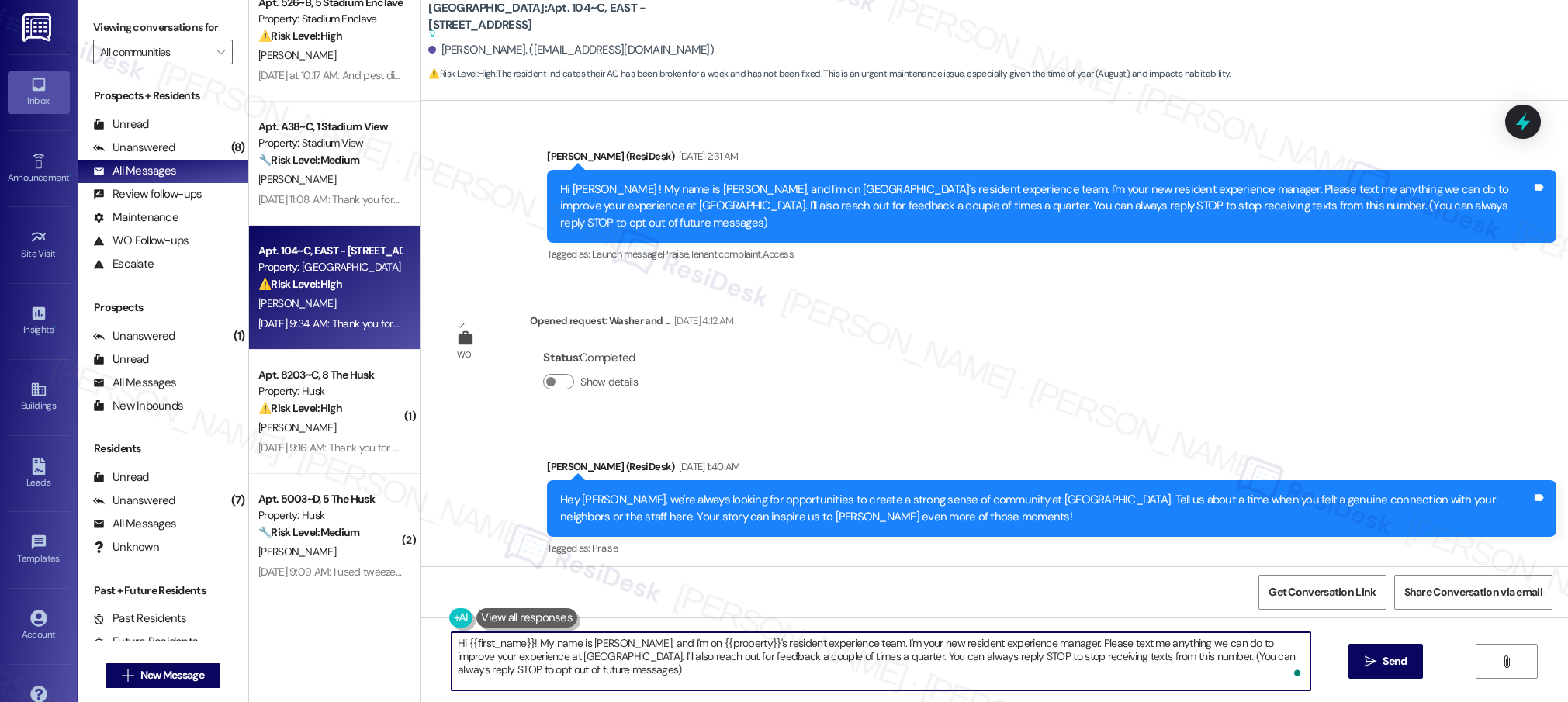
type textarea "Hi {{first_name}}! My name is [PERSON_NAME], and I'm on {{property}}'s resident…"
click at [703, 649] on textarea "Hi {{first_name}}! My name is [PERSON_NAME], and I'm on {{property}}'s resident…" at bounding box center [880, 661] width 859 height 58
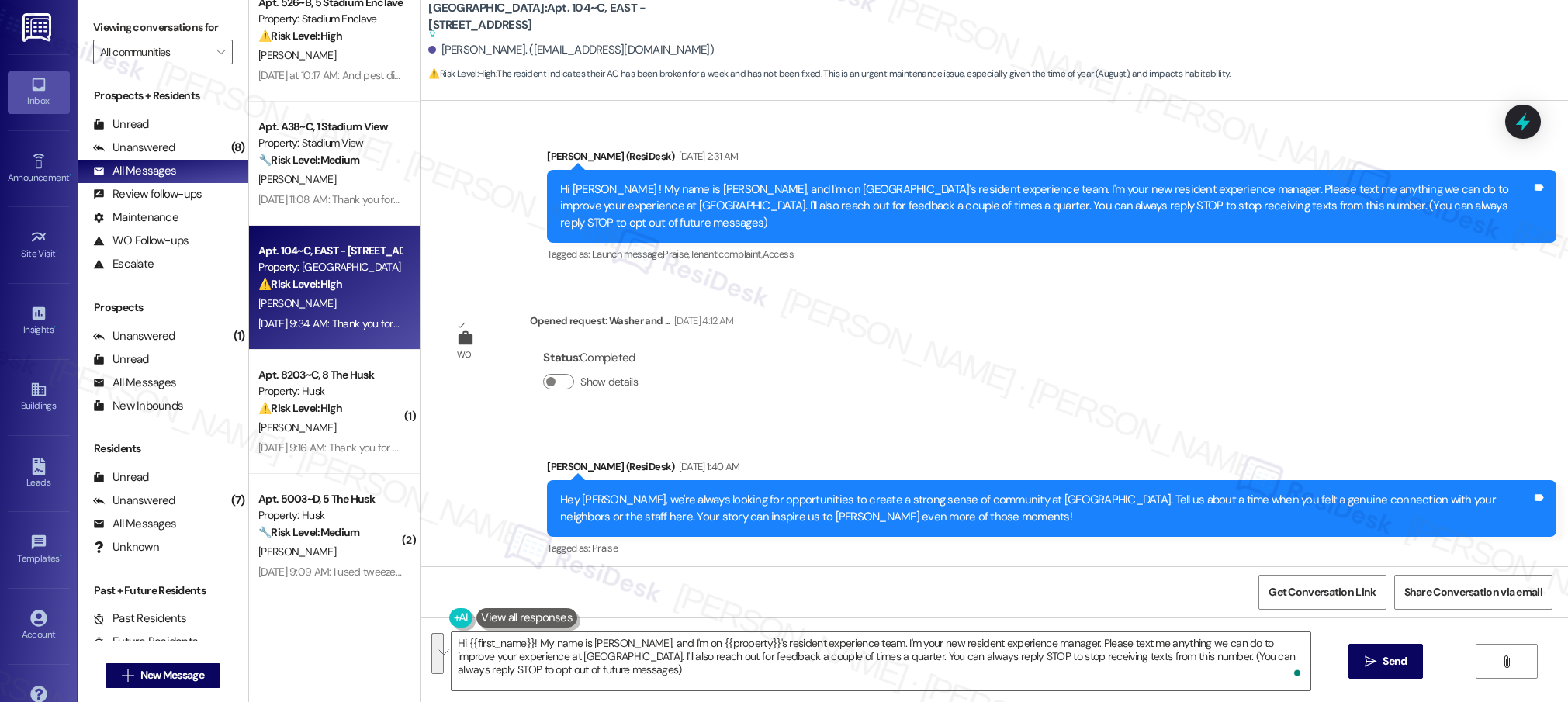
click at [674, 696] on div "Hi {{first_name}}! My name is [PERSON_NAME], and I'm on {{property}}'s resident…" at bounding box center [994, 675] width 1148 height 116
click at [683, 654] on textarea "Hi {{first_name}}! My name is [PERSON_NAME], and I'm on {{property}}'s resident…" at bounding box center [880, 661] width 859 height 58
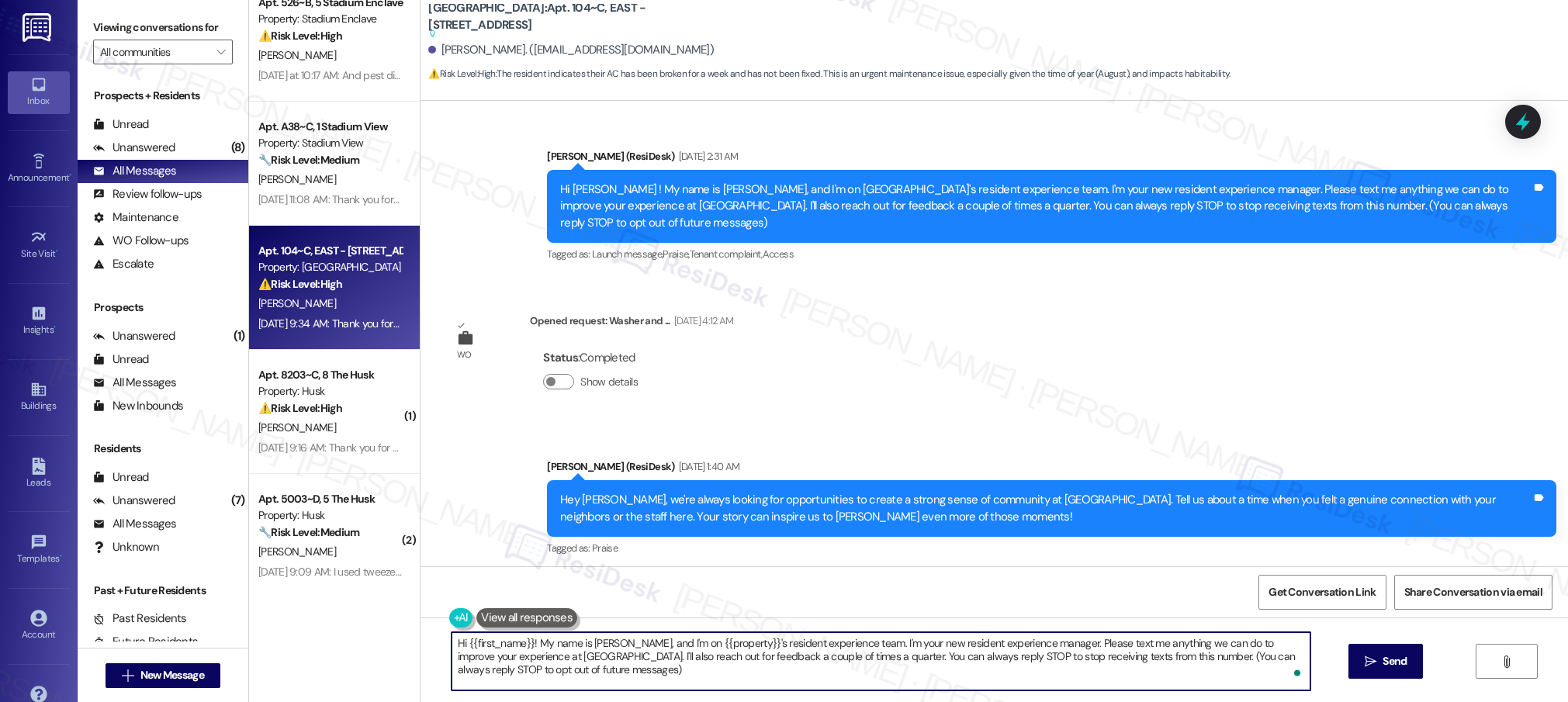
click at [683, 654] on textarea "Hi {{first_name}}! My name is [PERSON_NAME], and I'm on {{property}}'s resident…" at bounding box center [880, 661] width 859 height 58
click at [714, 649] on textarea "Hi {{first_name}}! My name is [PERSON_NAME], and I'm on {{property}}'s resident…" at bounding box center [880, 661] width 859 height 58
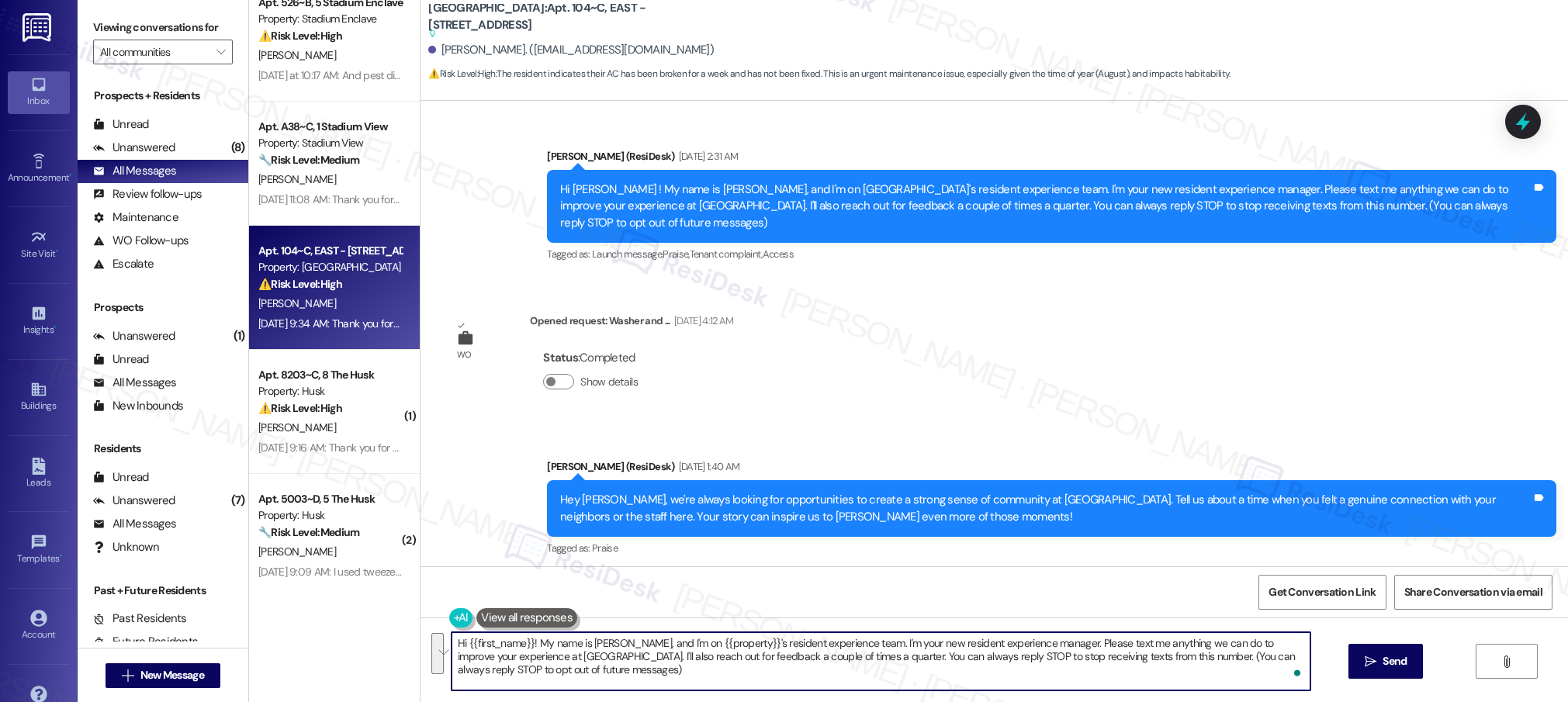
click at [734, 653] on textarea "Hi {{first_name}}! My name is [PERSON_NAME], and I'm on {{property}}'s resident…" at bounding box center [880, 661] width 859 height 58
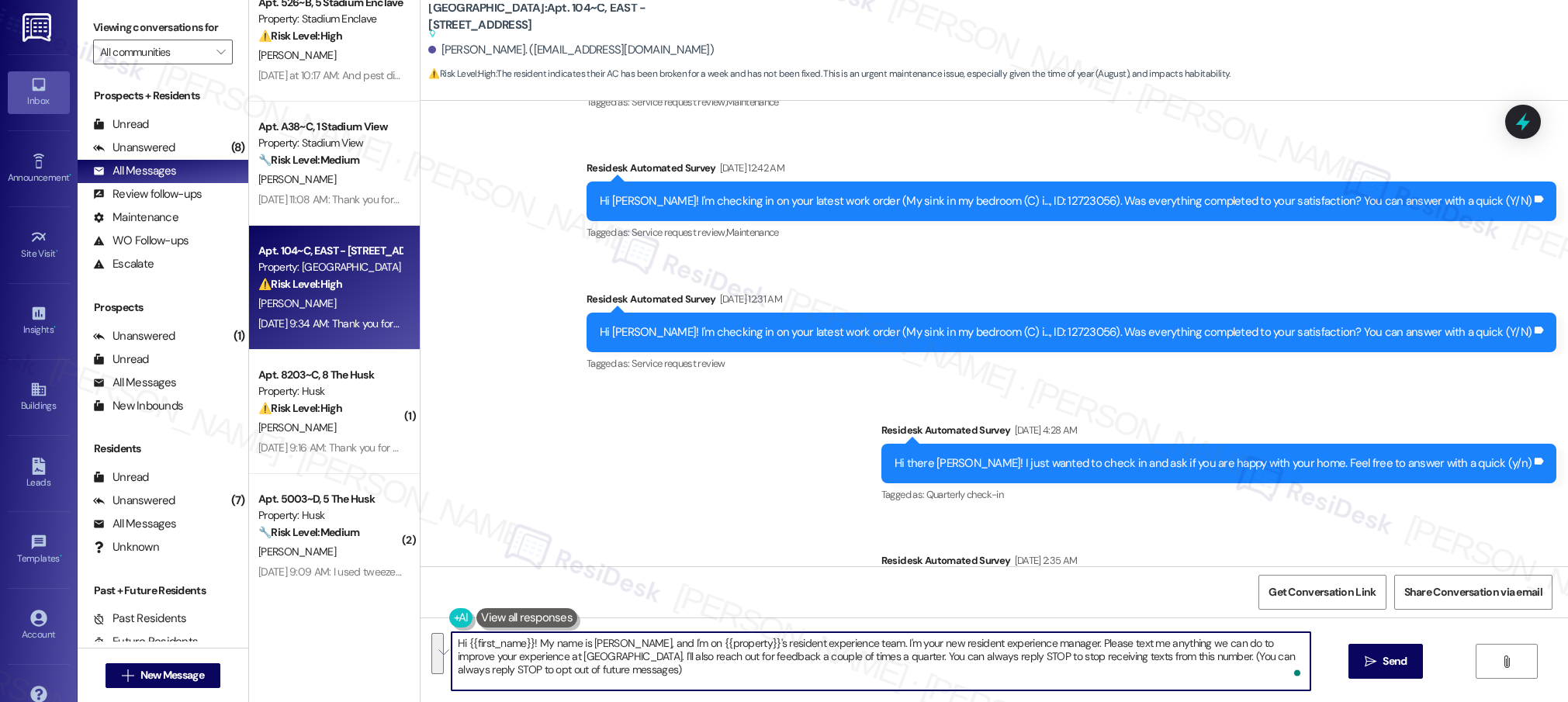
scroll to position [1026, 0]
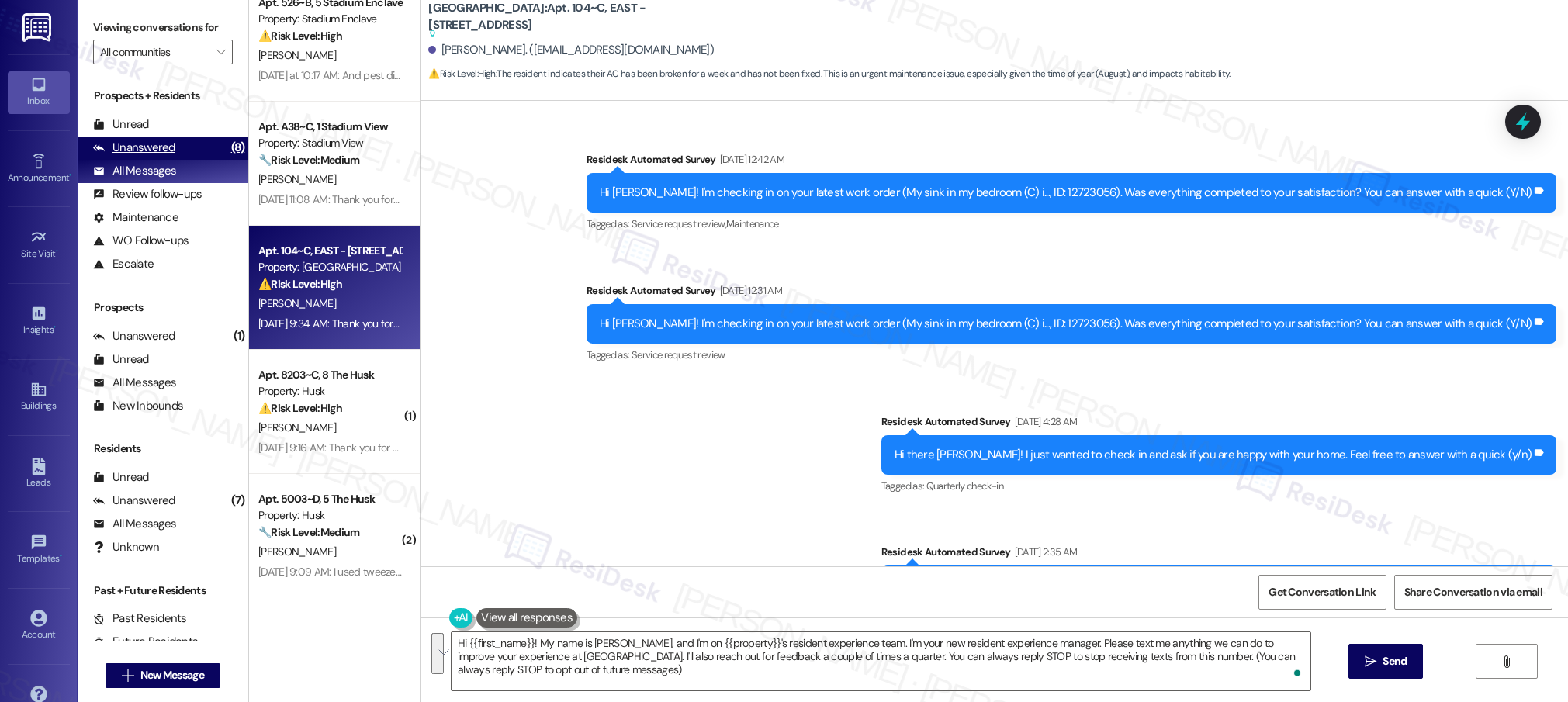
click at [186, 148] on div "Unanswered (8)" at bounding box center [163, 148] width 171 height 23
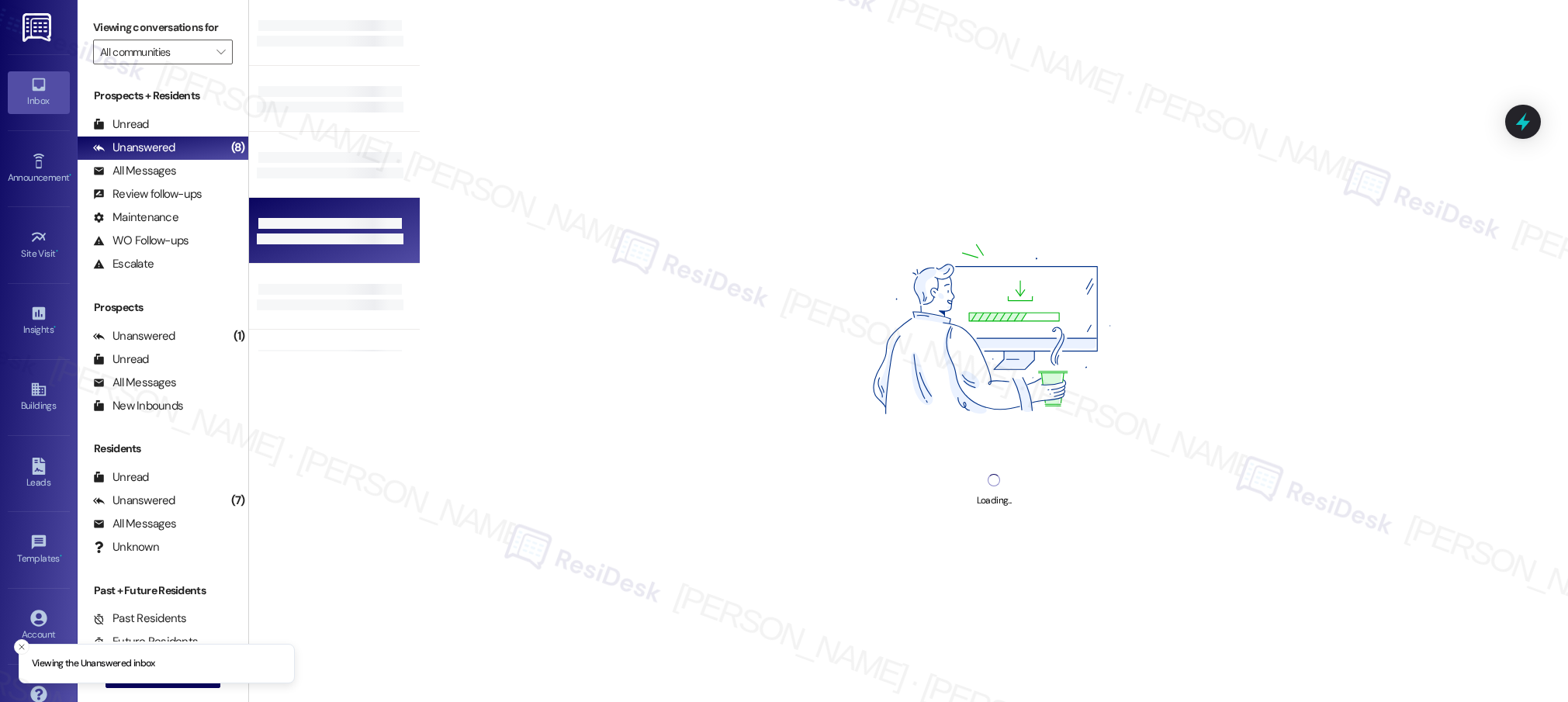
scroll to position [308, 0]
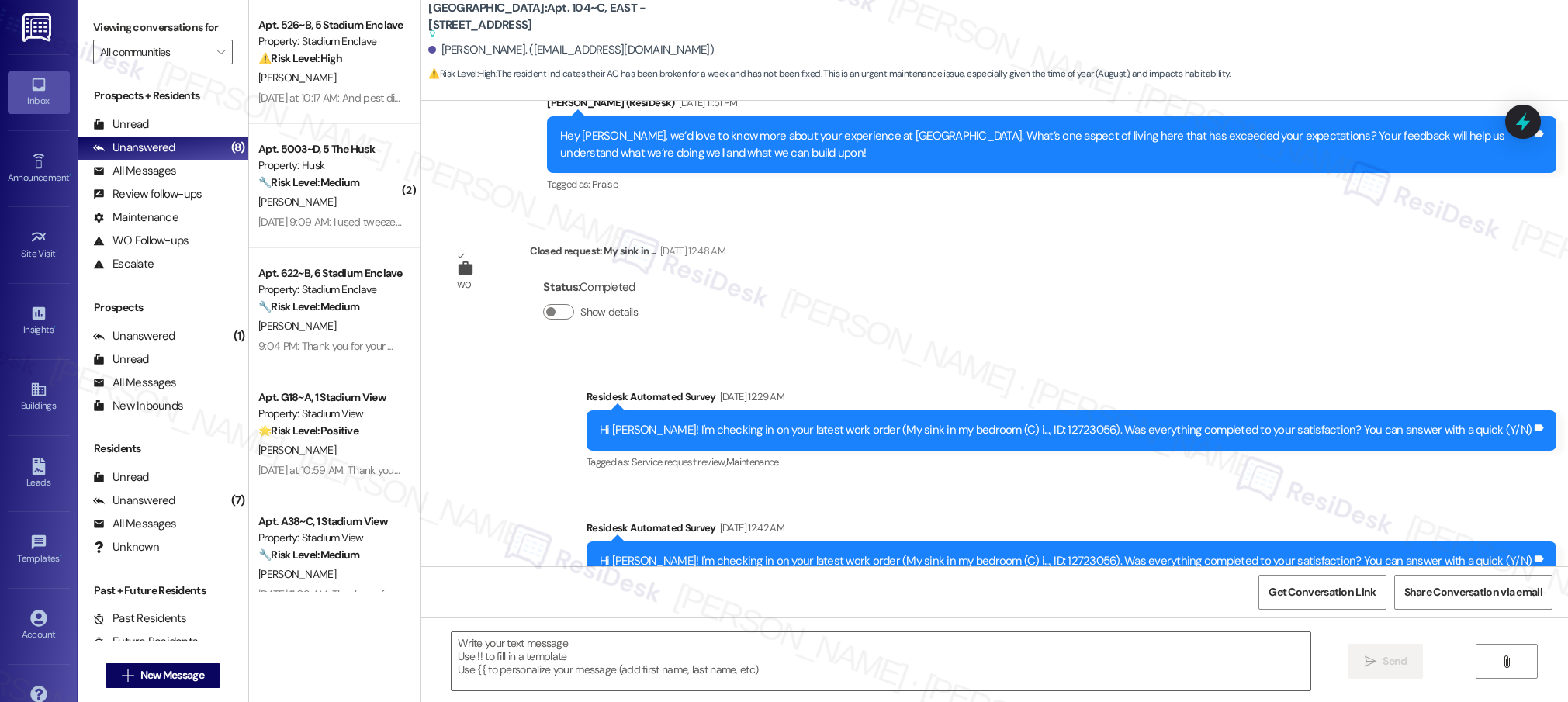
type textarea "Fetching suggested responses. Please feel free to read through the conversation…"
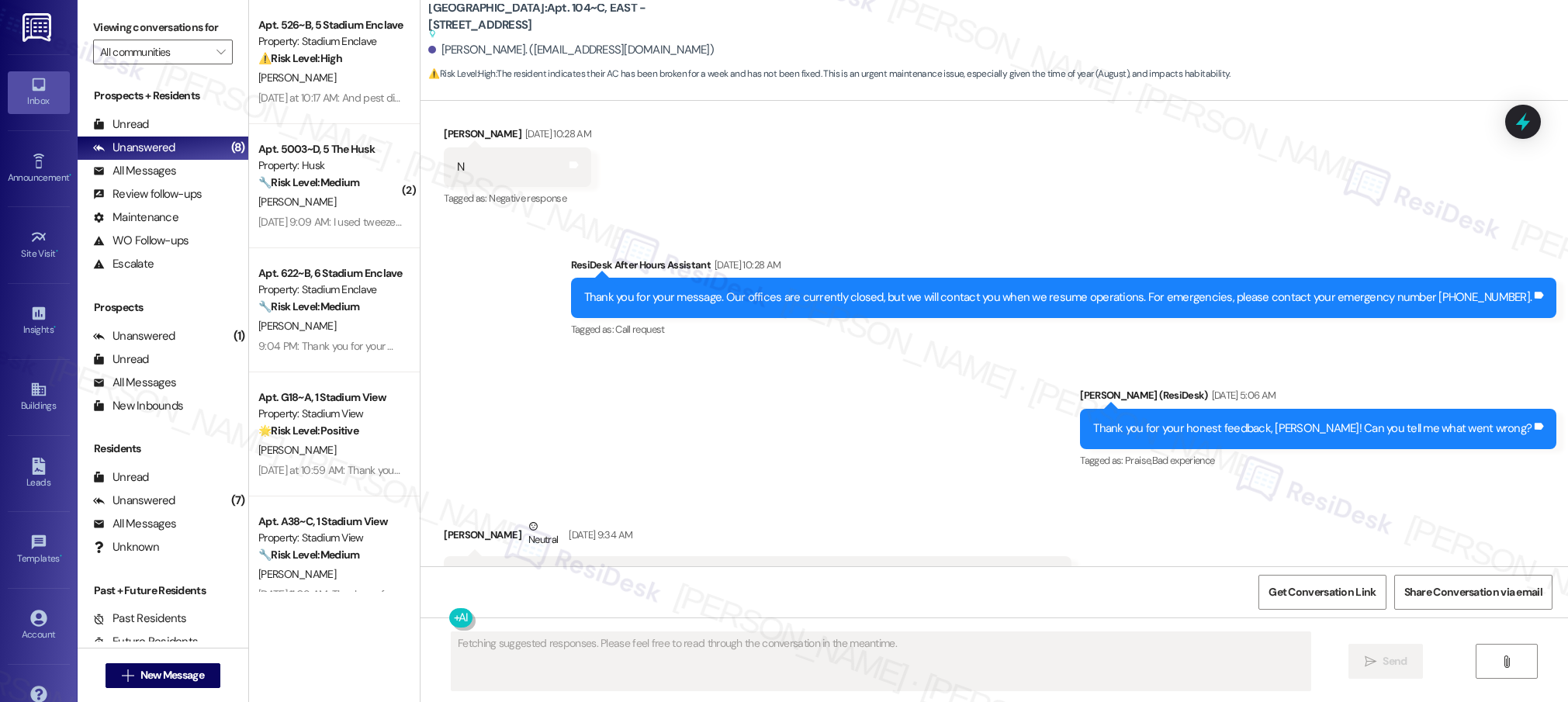
scroll to position [2367, 0]
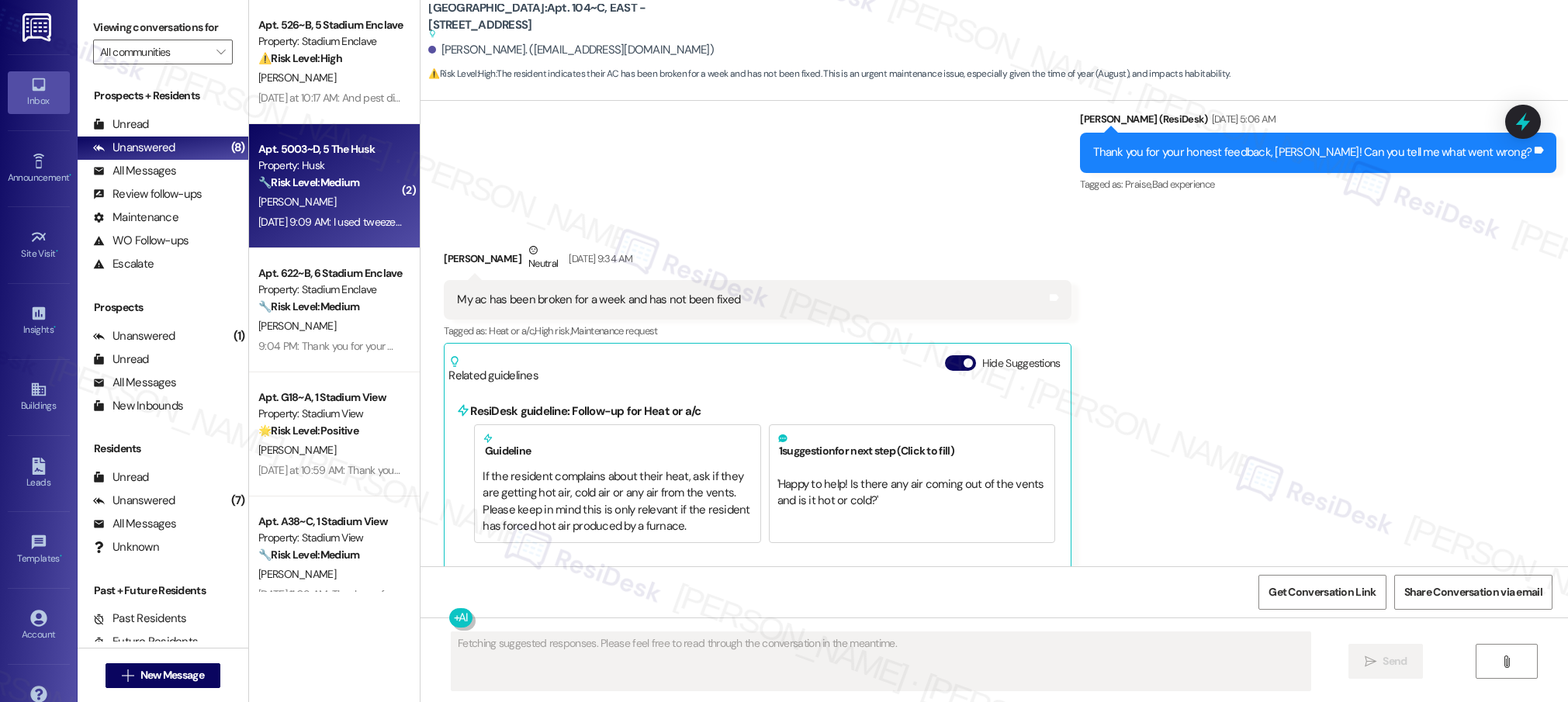
click at [309, 217] on div "[DATE] 9:09 AM: I used tweezers, a toothbrush and just about everything [DATE] …" at bounding box center [421, 221] width 325 height 14
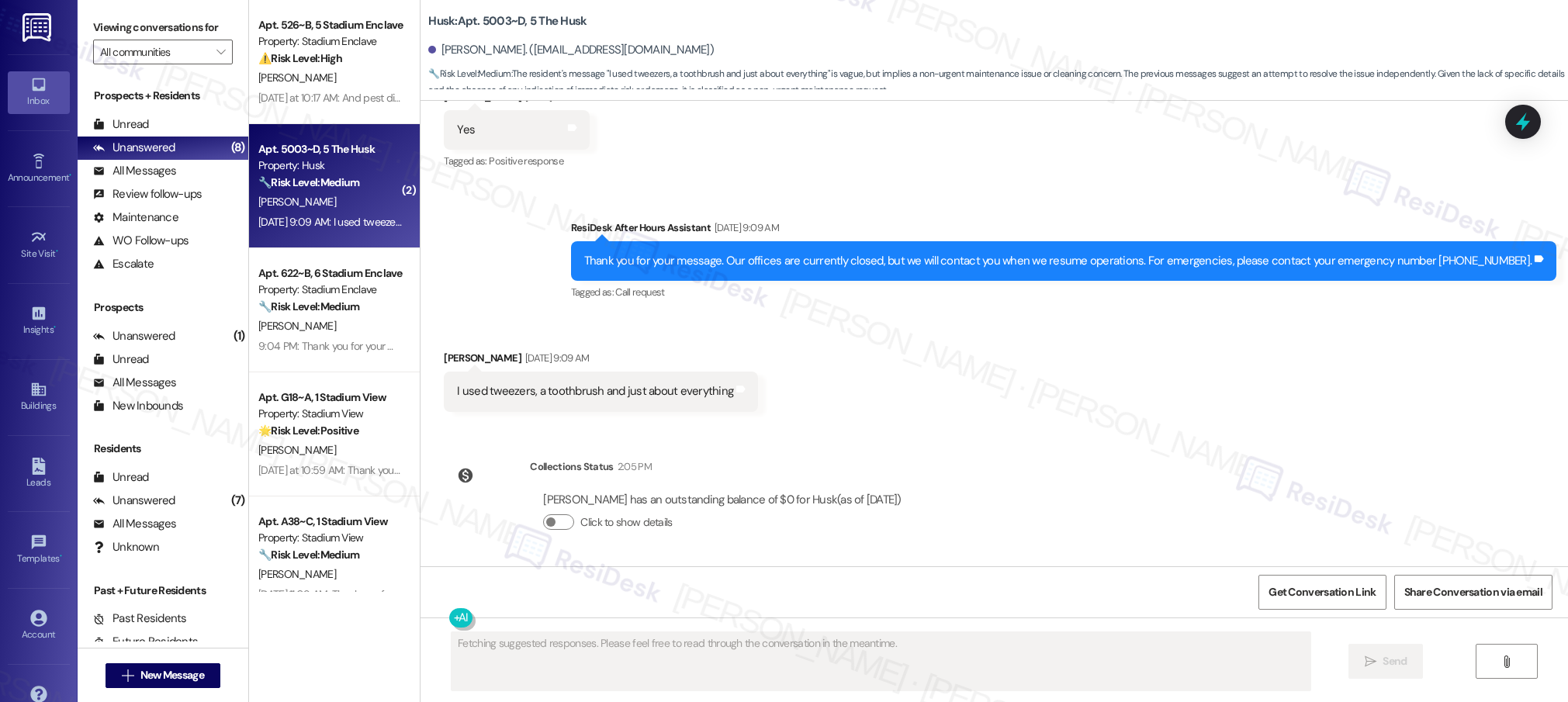
scroll to position [277, 0]
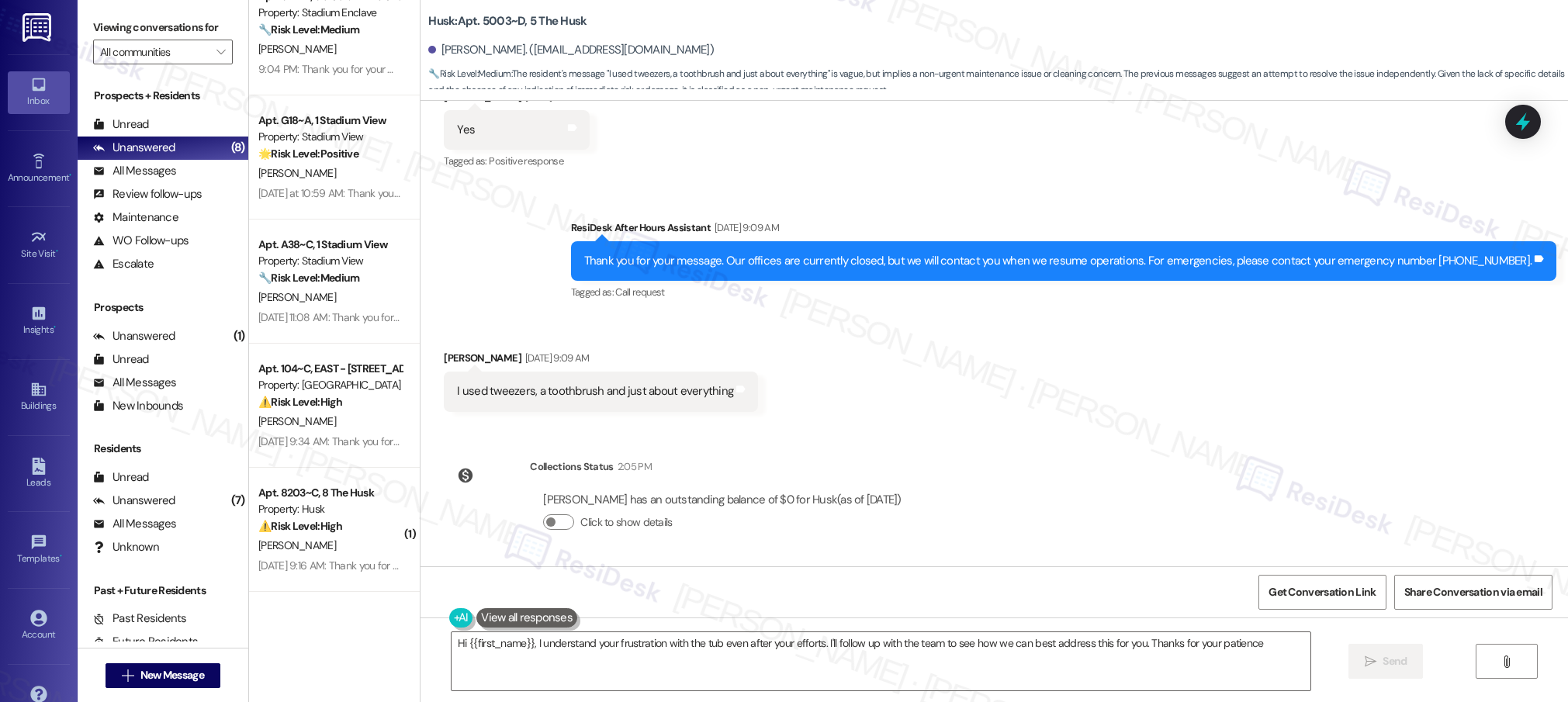
type textarea "Hi {{first_name}}, I understand your frustration with the tub even after your e…"
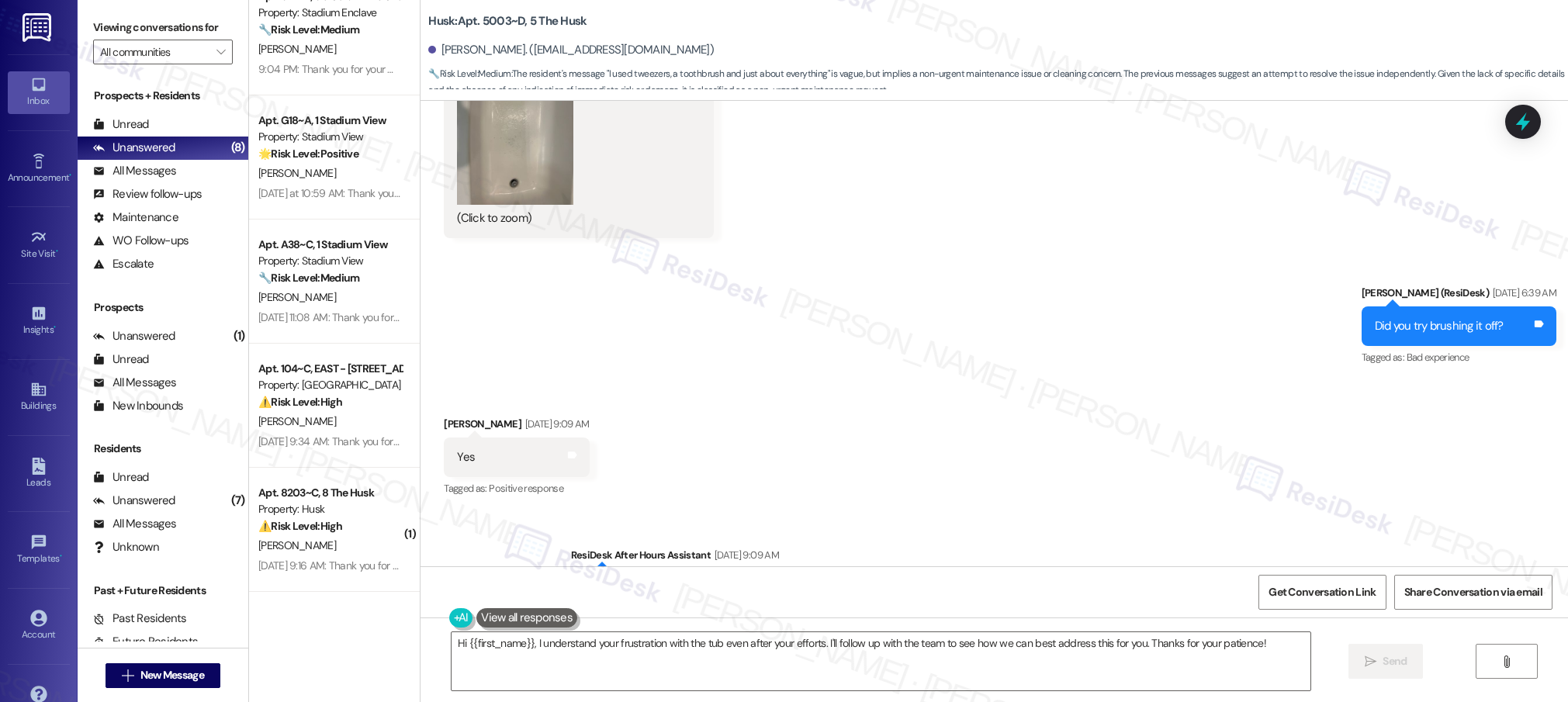
scroll to position [1429, 0]
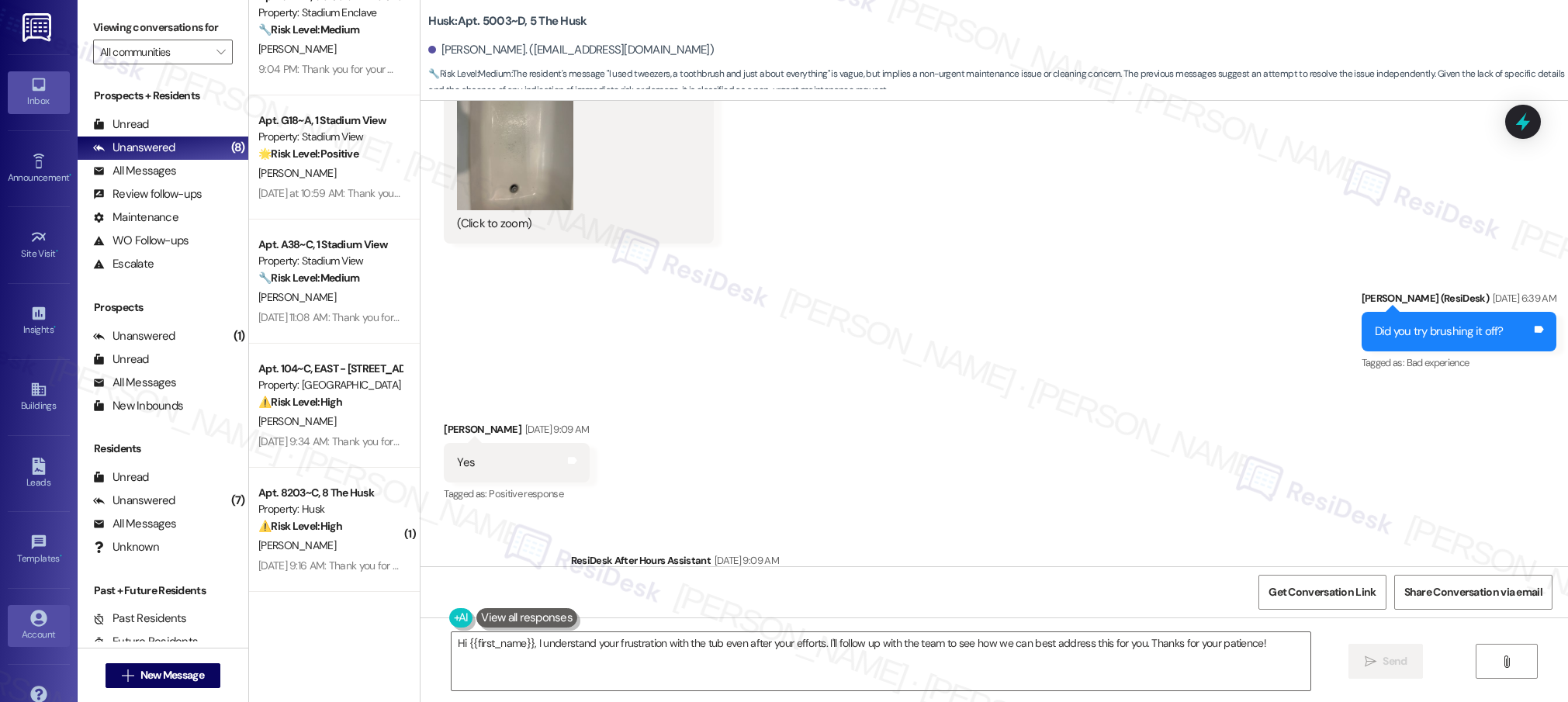
click at [42, 629] on div "Account" at bounding box center [38, 634] width 78 height 16
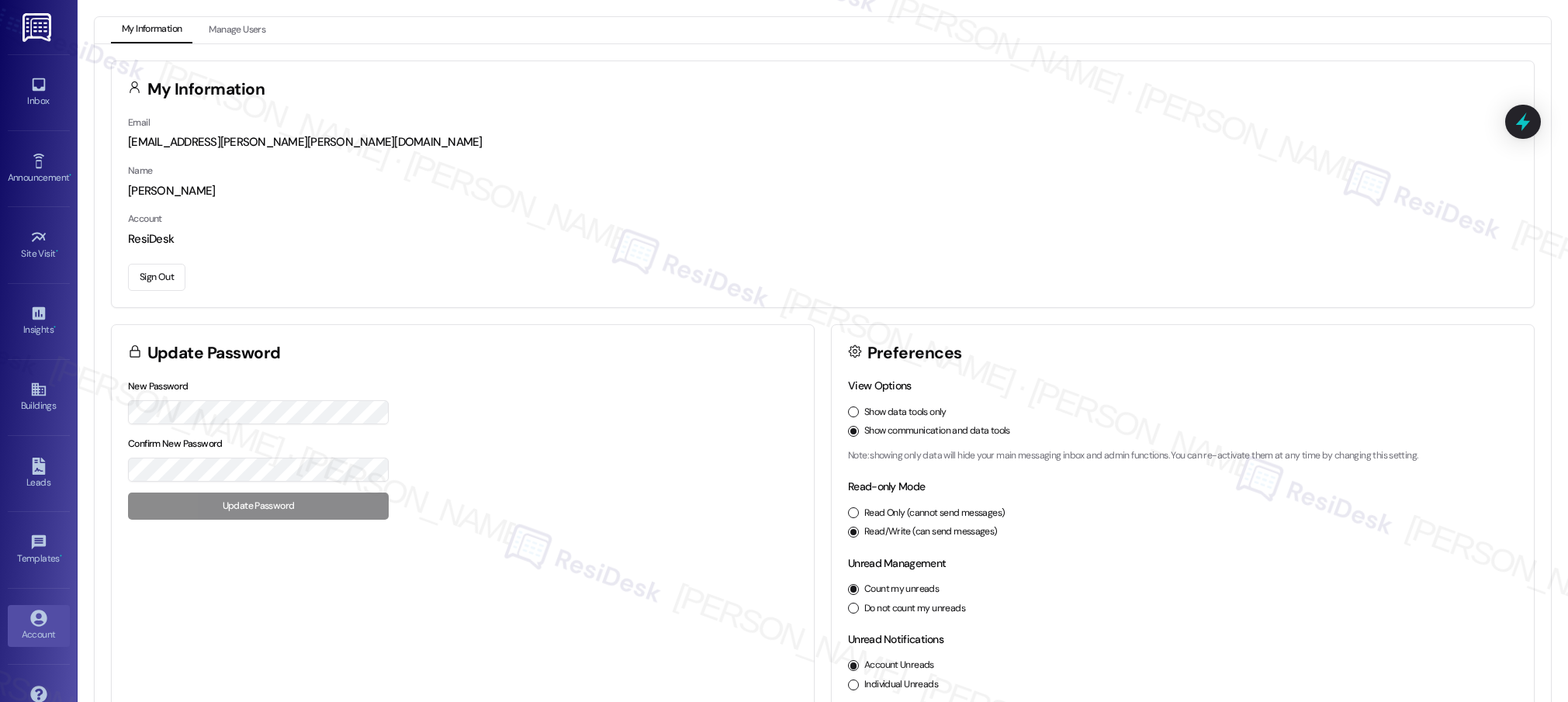
click at [156, 274] on button "Sign Out" at bounding box center [157, 277] width 57 height 27
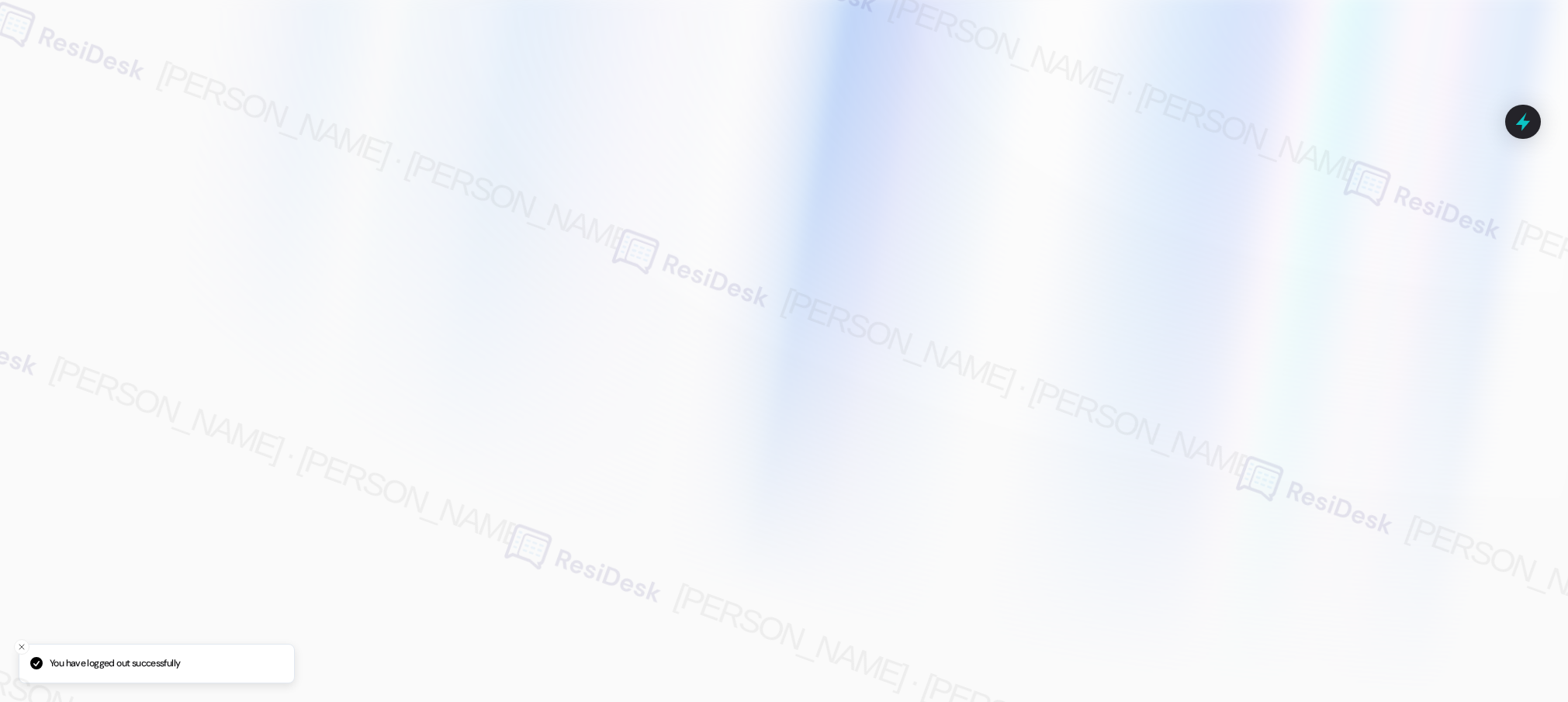
type input "[EMAIL_ADDRESS][PERSON_NAME][PERSON_NAME][PERSON_NAME][DOMAIN_NAME]"
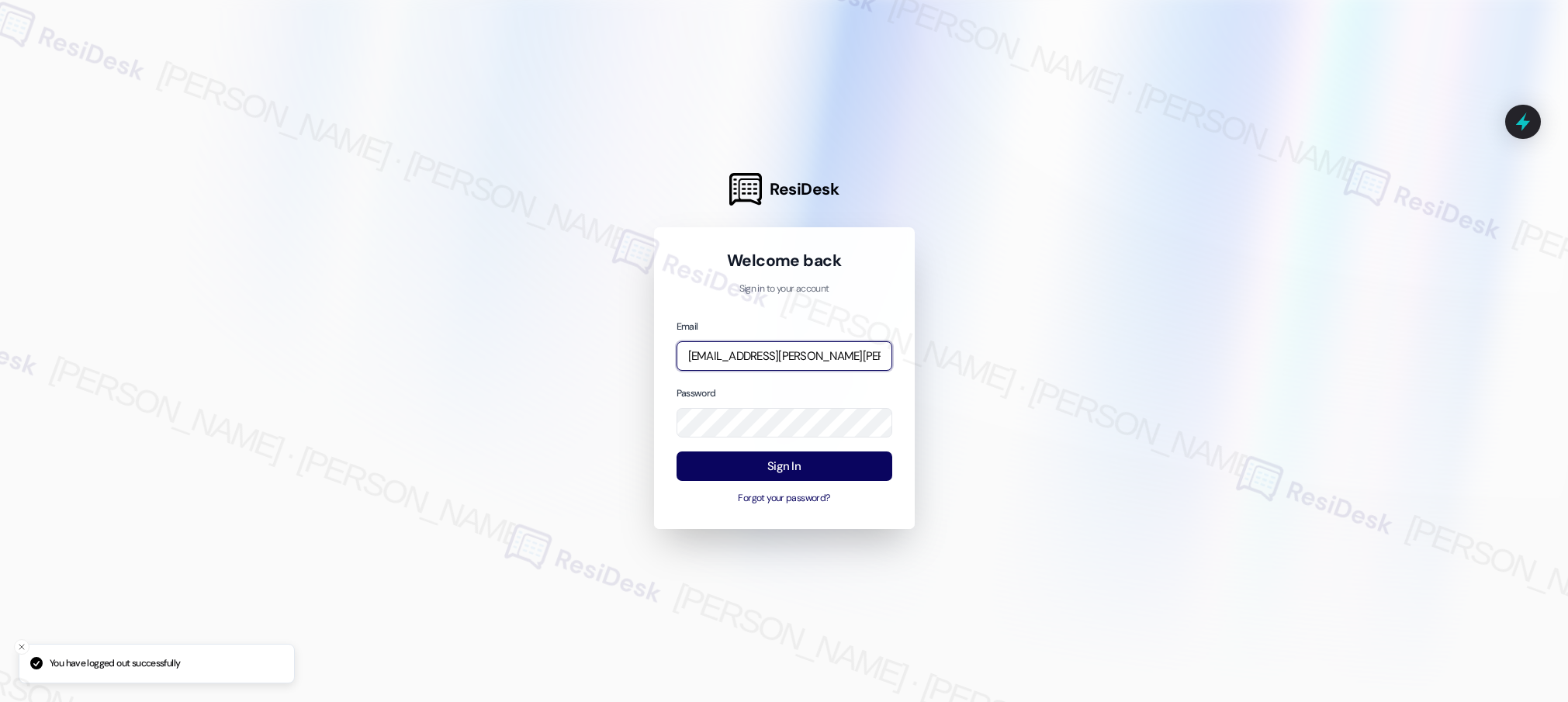
click at [781, 352] on input "[EMAIL_ADDRESS][PERSON_NAME][PERSON_NAME][PERSON_NAME][DOMAIN_NAME]" at bounding box center [785, 356] width 216 height 30
type input "[EMAIL_ADDRESS][PERSON_NAME][PERSON_NAME][DOMAIN_NAME]"
click at [0, 701] on com-1password-button at bounding box center [0, 702] width 0 height 0
